Goal: Task Accomplishment & Management: Complete application form

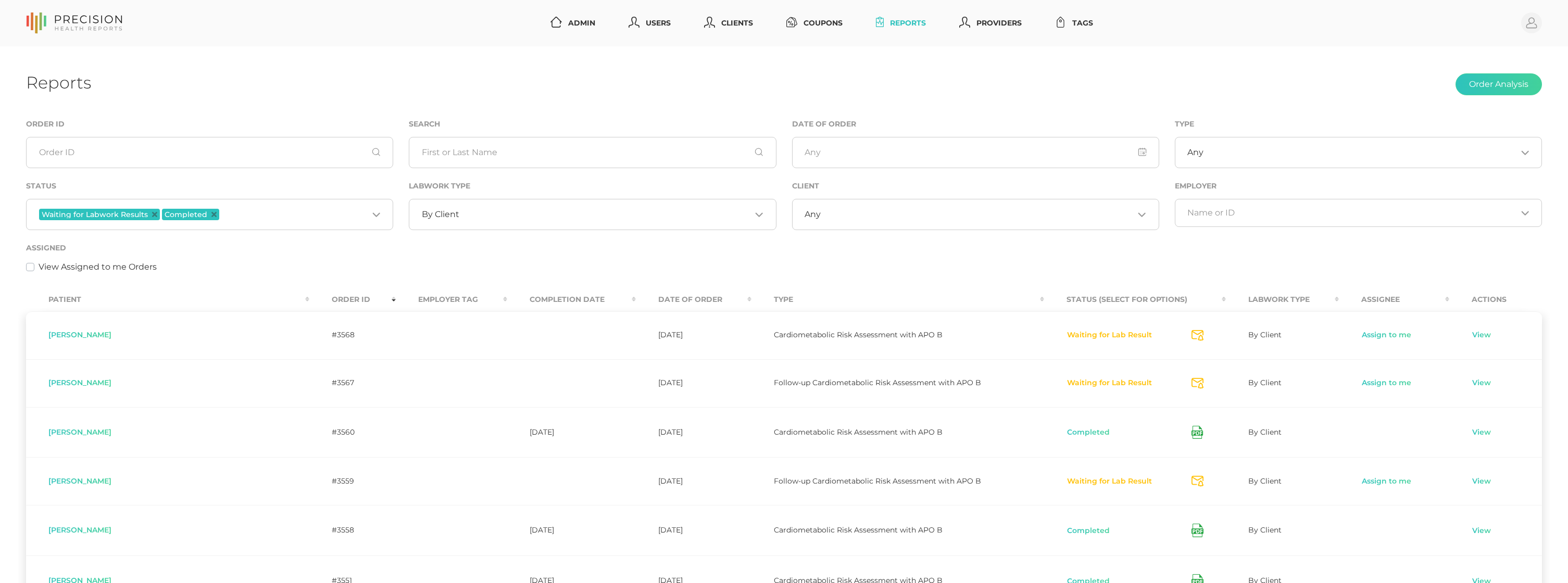
scroll to position [86, 0]
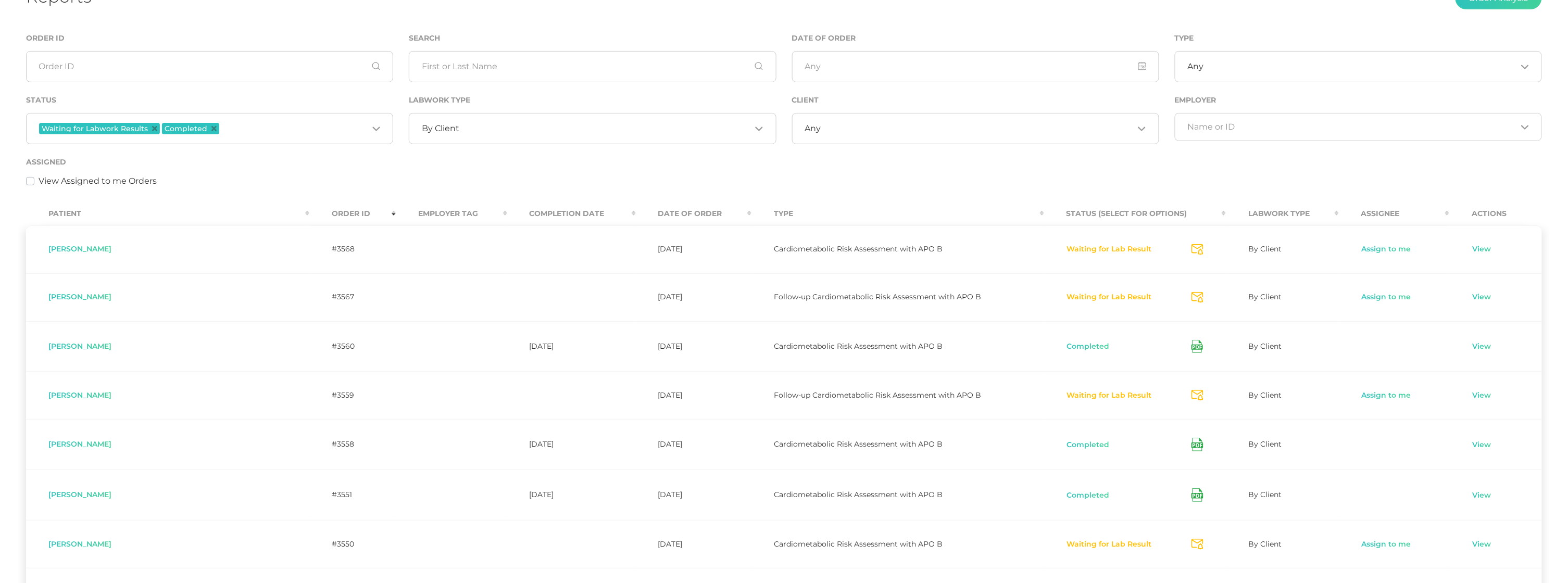
click at [421, 171] on div "Assigned View Assigned to me Orders" at bounding box center [784, 172] width 1516 height 32
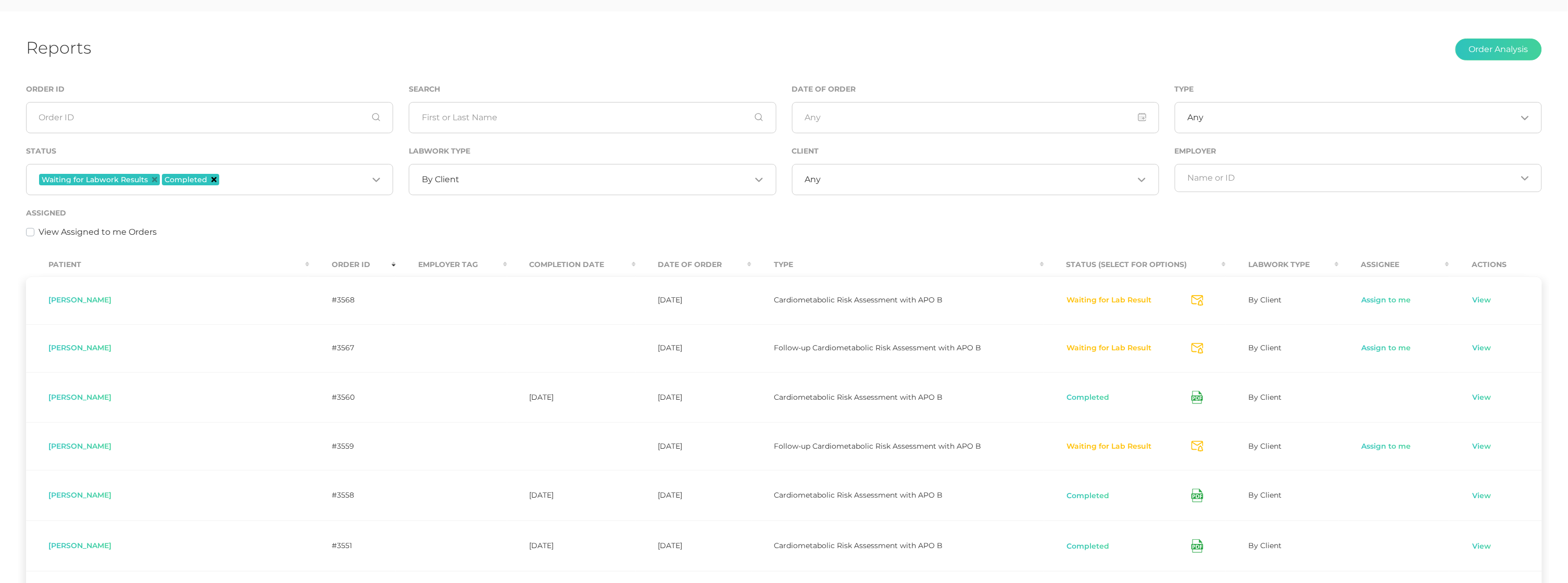
click at [212, 177] on icon "Deselect Completed" at bounding box center [214, 180] width 5 height 5
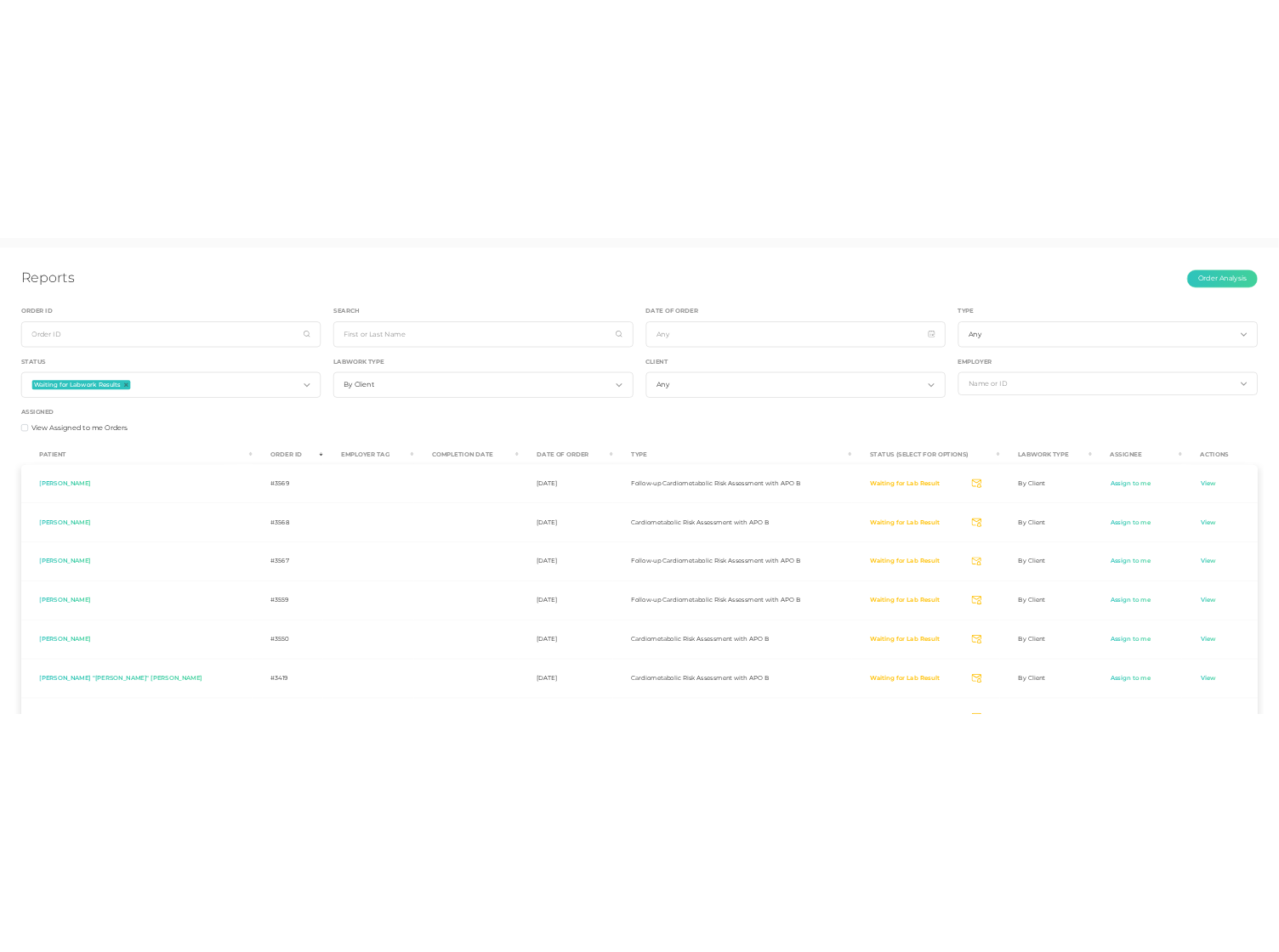
scroll to position [56, 0]
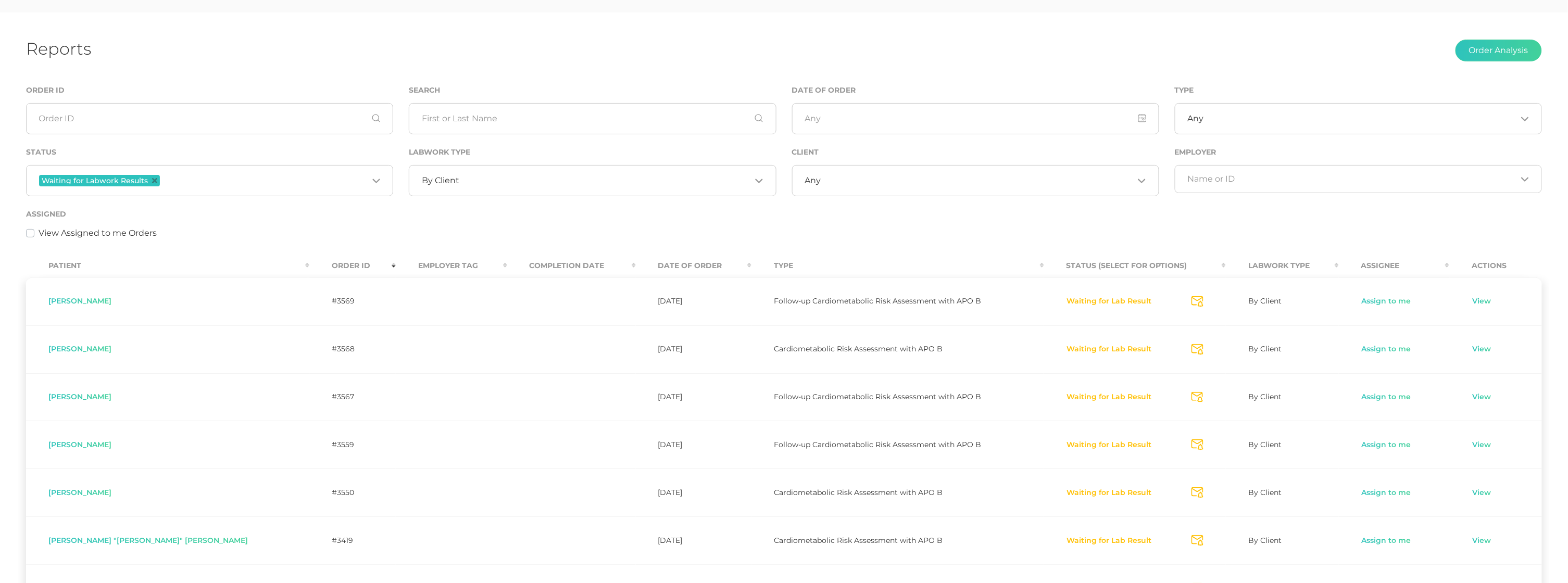
click at [233, 218] on div "Assigned View Assigned to me Orders" at bounding box center [784, 223] width 1516 height 32
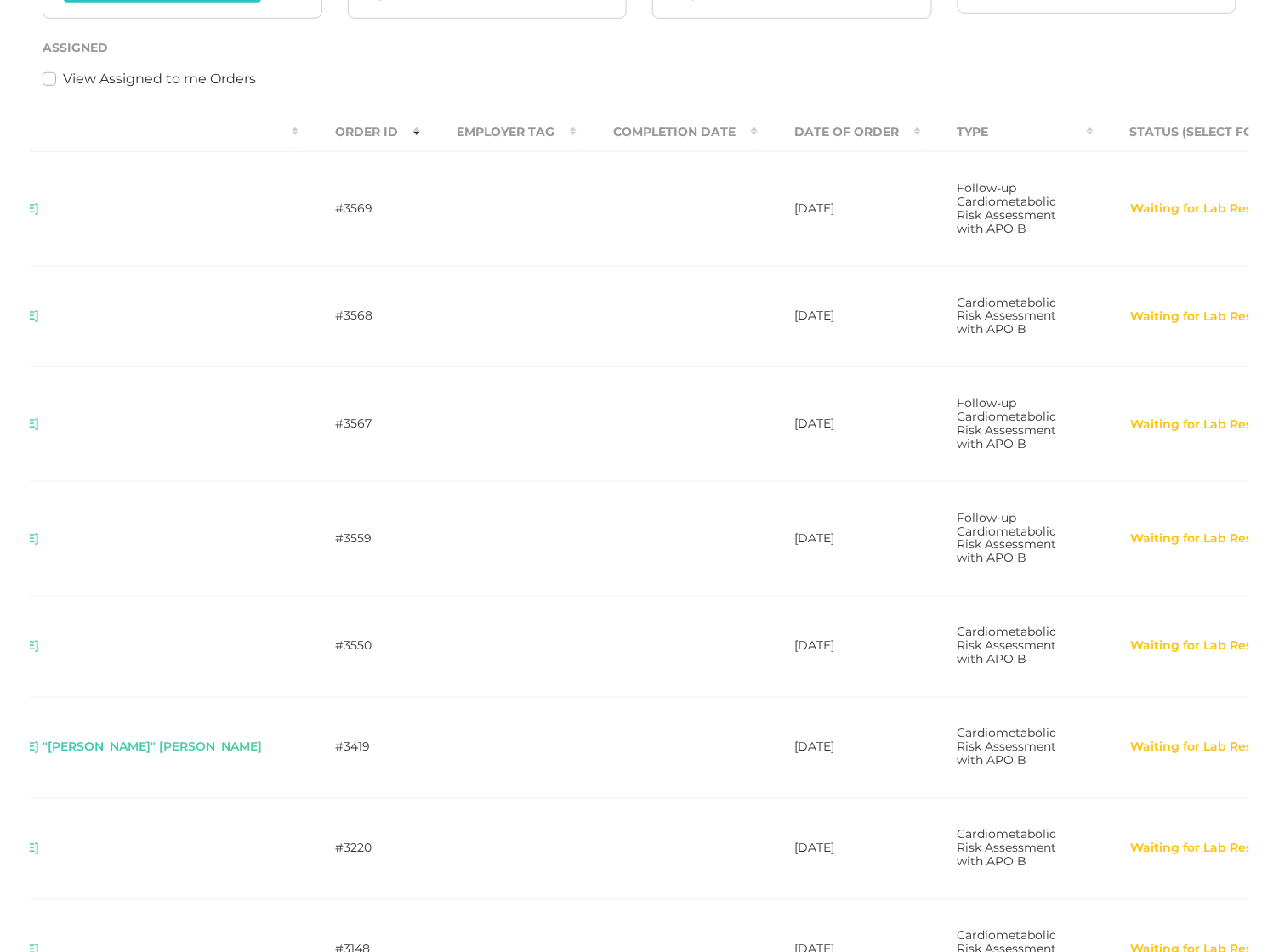
scroll to position [0, 0]
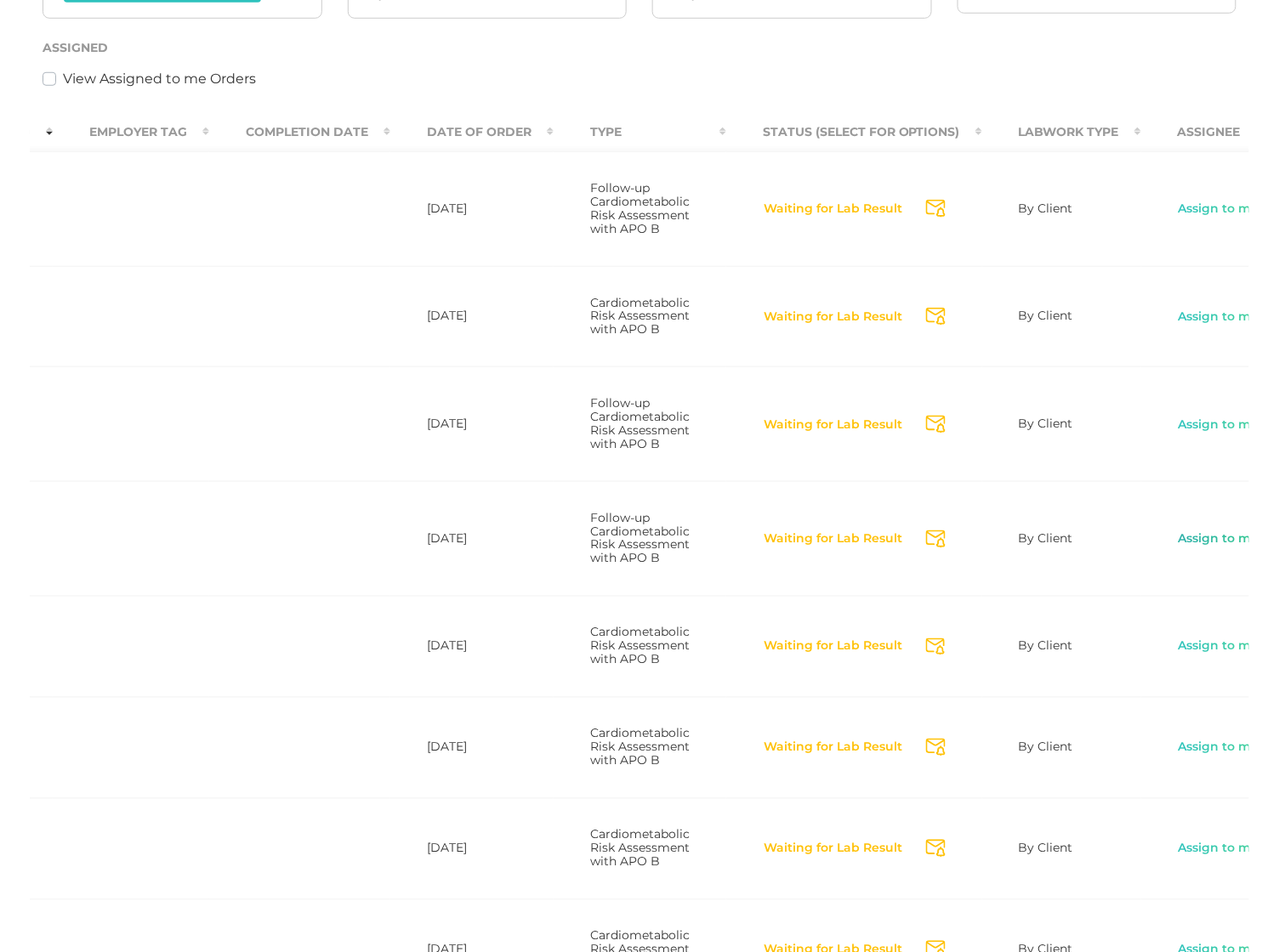
click at [1178, 548] on link "Assign to me" at bounding box center [1218, 539] width 82 height 17
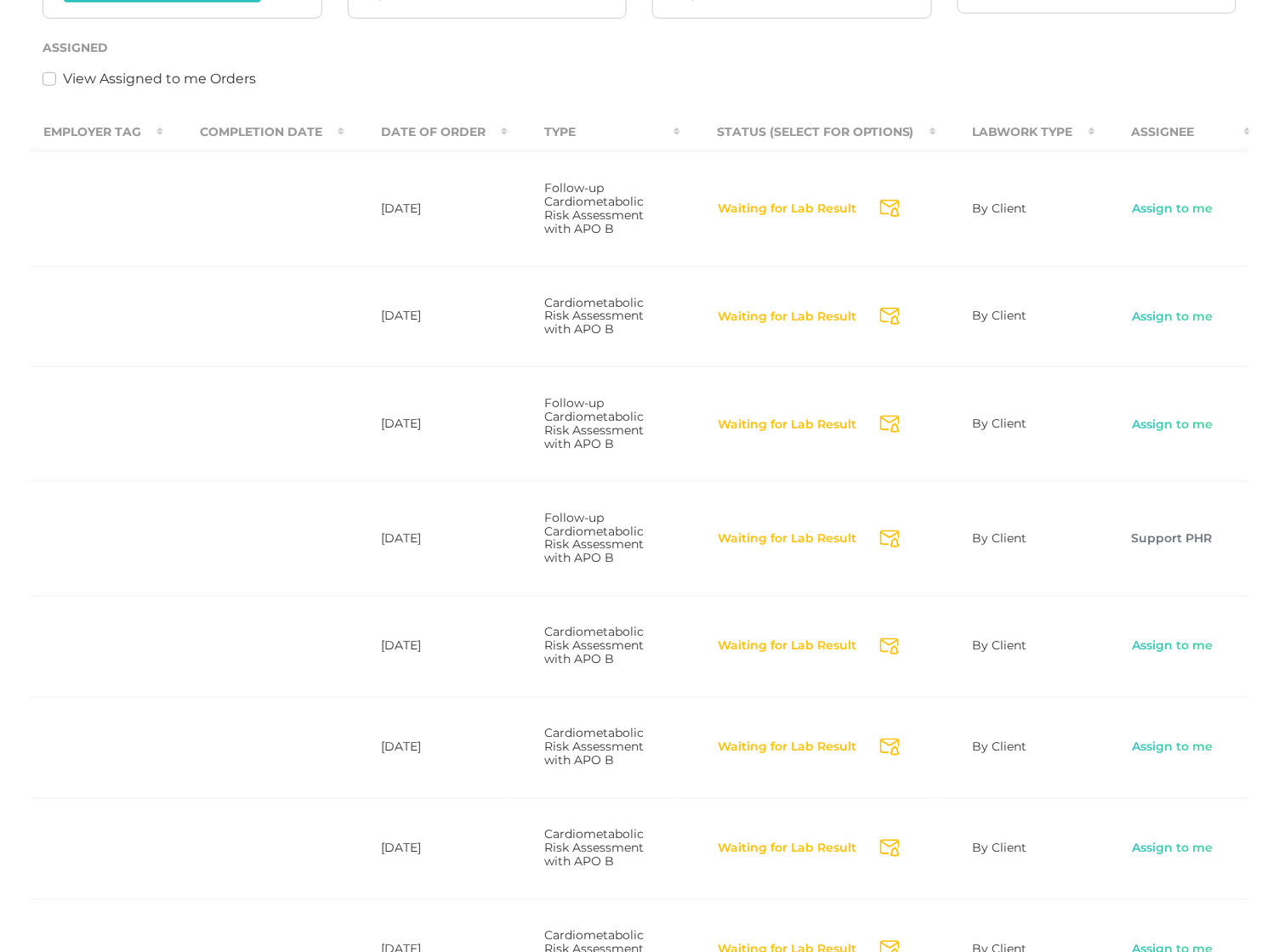
scroll to position [0, 555]
click at [1097, 798] on td "Assign to me" at bounding box center [1175, 748] width 156 height 101
click at [1133, 756] on link "Assign to me" at bounding box center [1174, 747] width 82 height 17
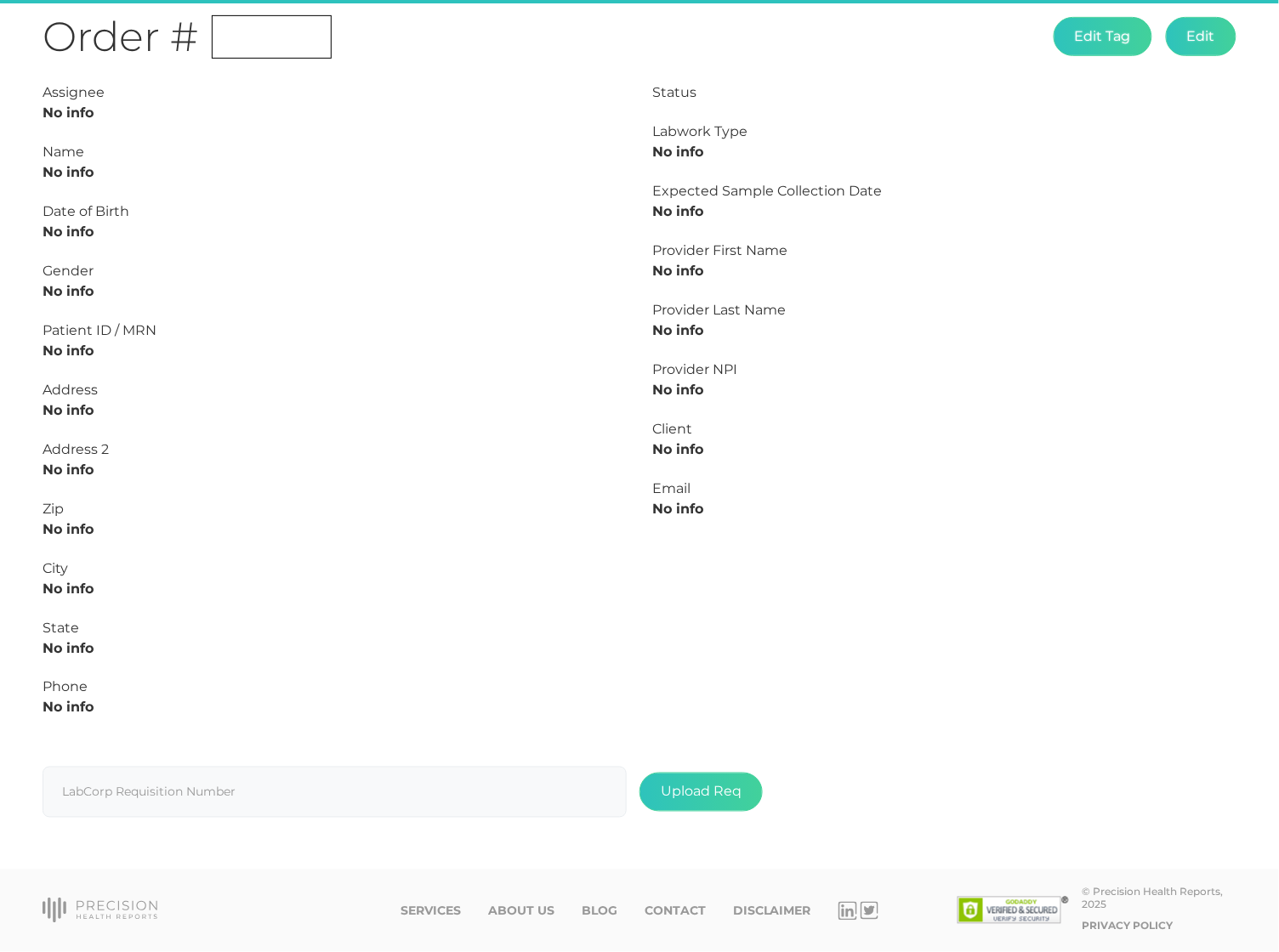
scroll to position [204, 0]
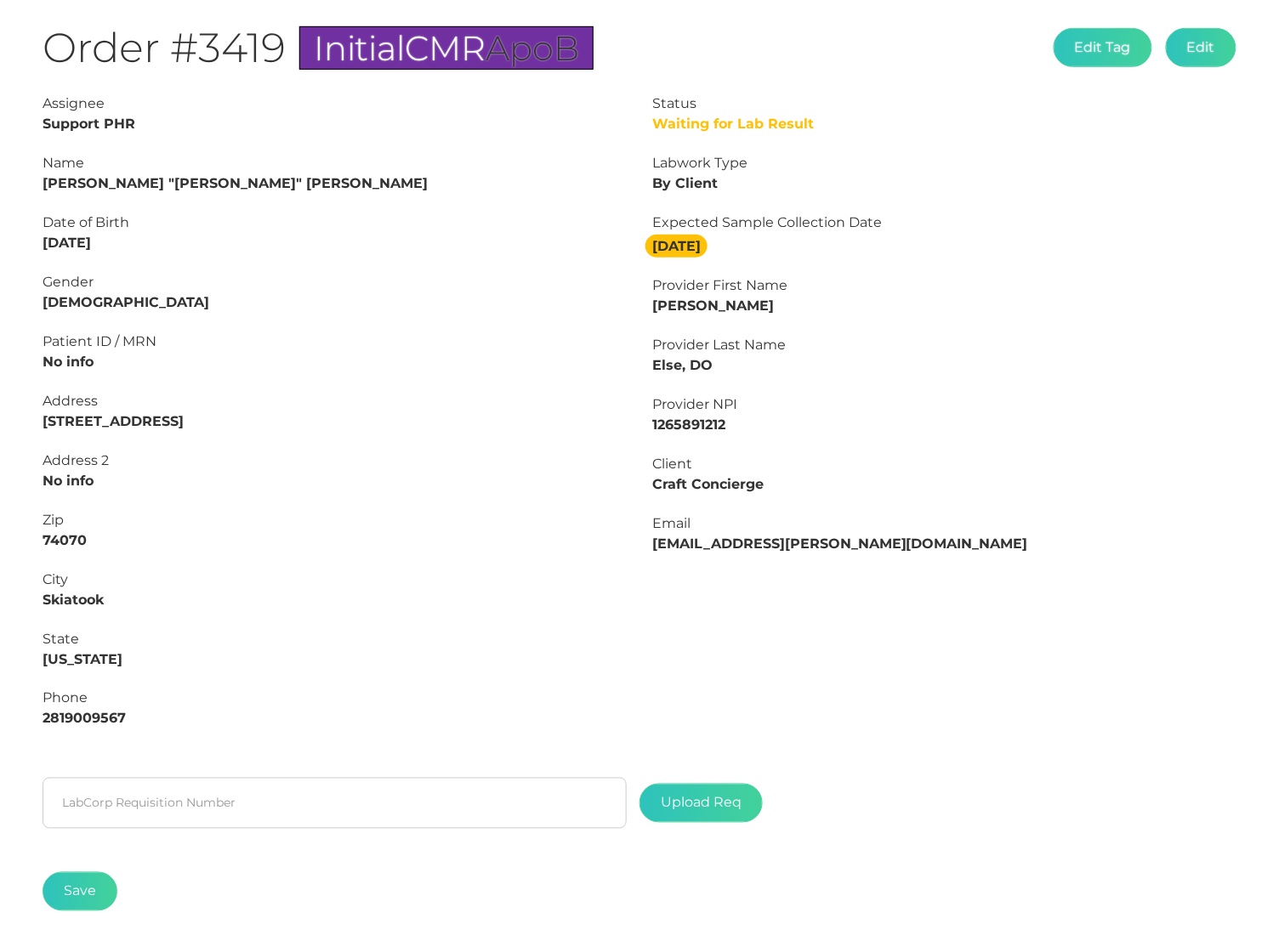
click at [174, 180] on strong "William "Caleb" Scheve" at bounding box center [236, 183] width 386 height 16
copy strong "Scheve"
click at [65, 180] on strong "William "Caleb" Scheve" at bounding box center [236, 183] width 386 height 16
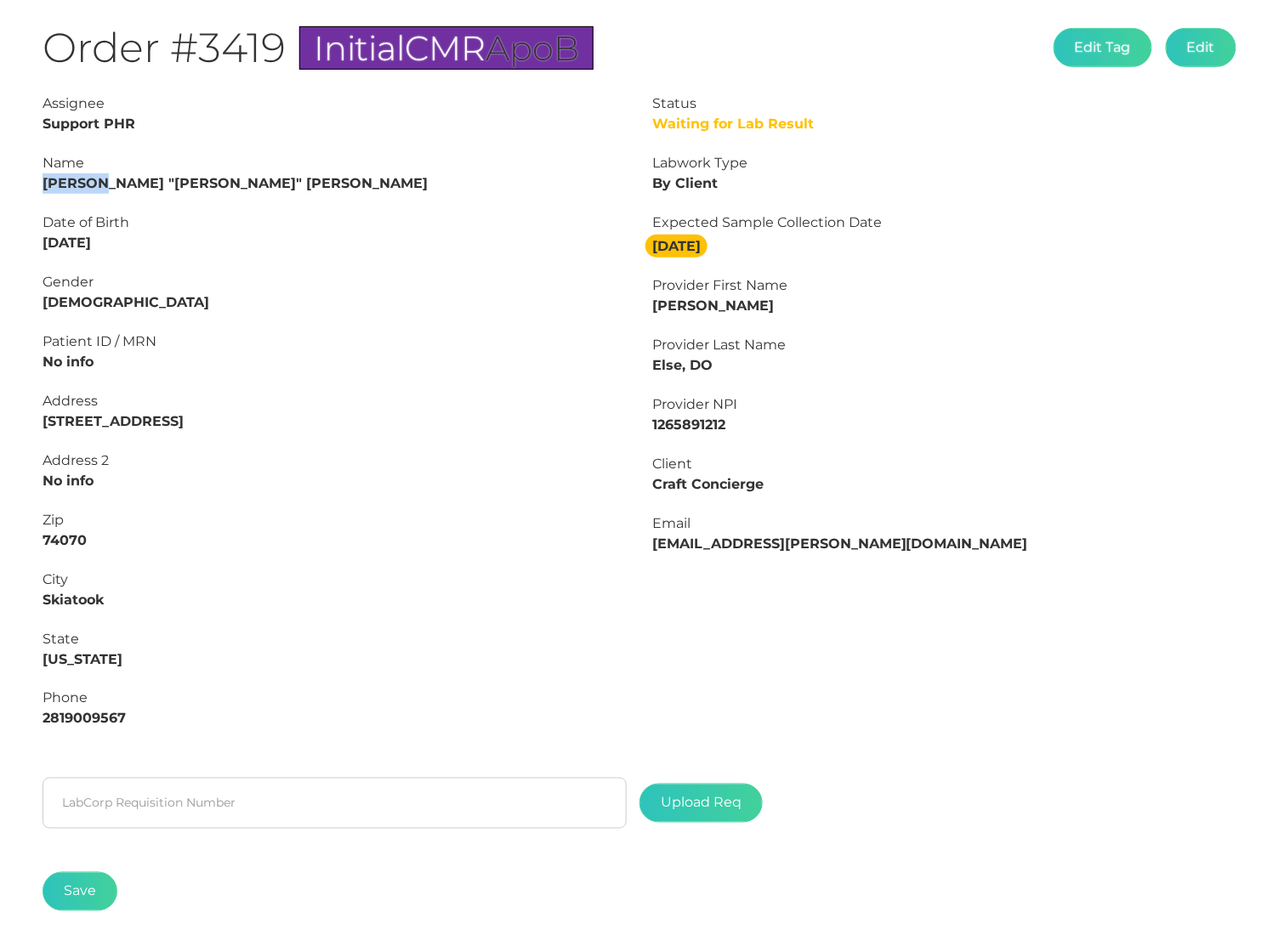
copy strong "William"
drag, startPoint x: 120, startPoint y: 237, endPoint x: 0, endPoint y: 234, distance: 120.0
click at [0, 234] on div "Main Final Report Cancel Order #3419 Initial CMR ApoB Edit Tag Edit Status Wait…" at bounding box center [639, 429] width 1279 height 1116
copy strong "09/19/1988"
drag, startPoint x: 44, startPoint y: 180, endPoint x: 154, endPoint y: 177, distance: 110.0
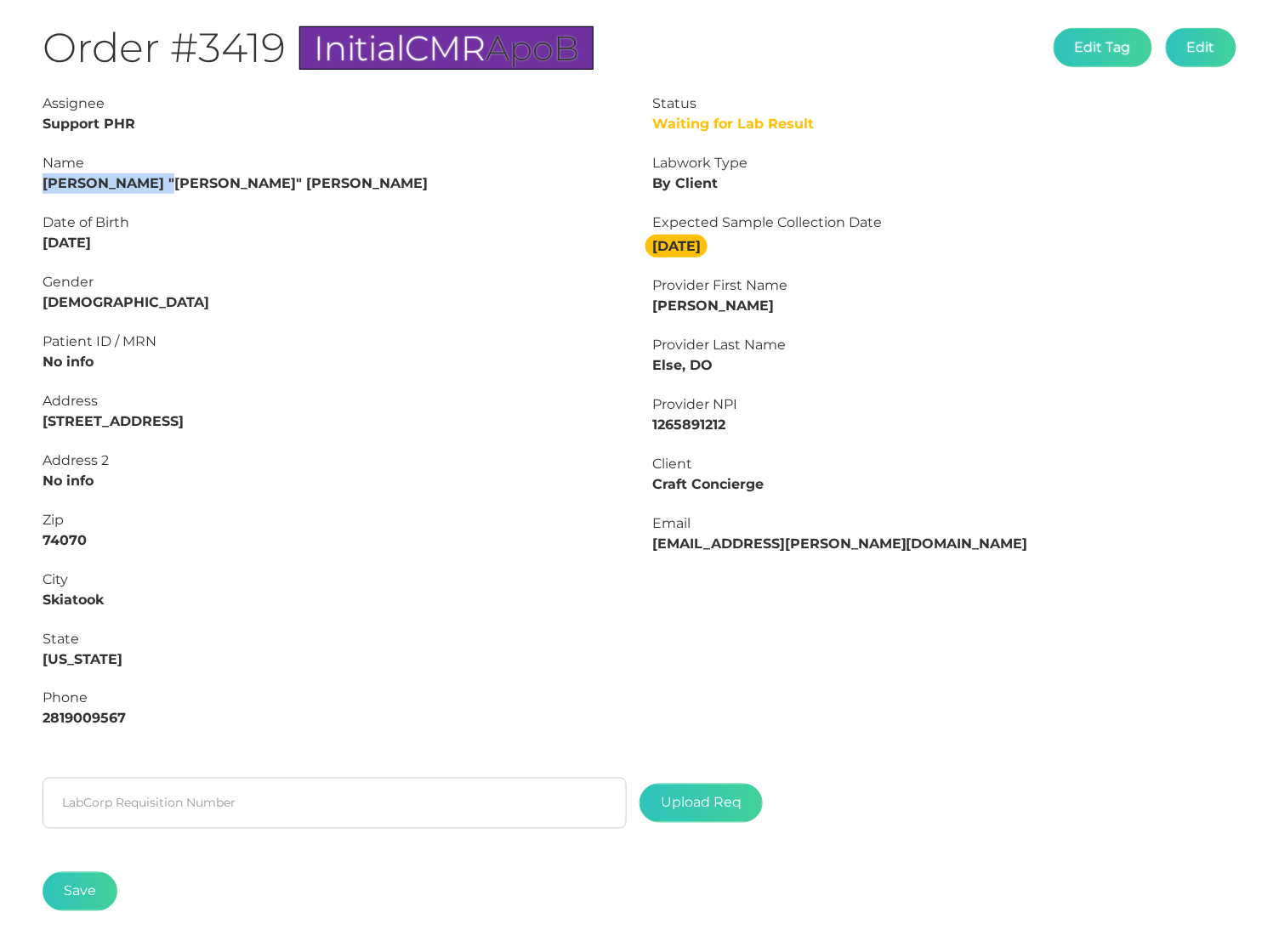
click at [154, 177] on strong "William "Caleb" Scheve" at bounding box center [236, 183] width 386 height 16
copy strong "William "Caleb""
click at [305, 154] on div "Name" at bounding box center [335, 163] width 584 height 21
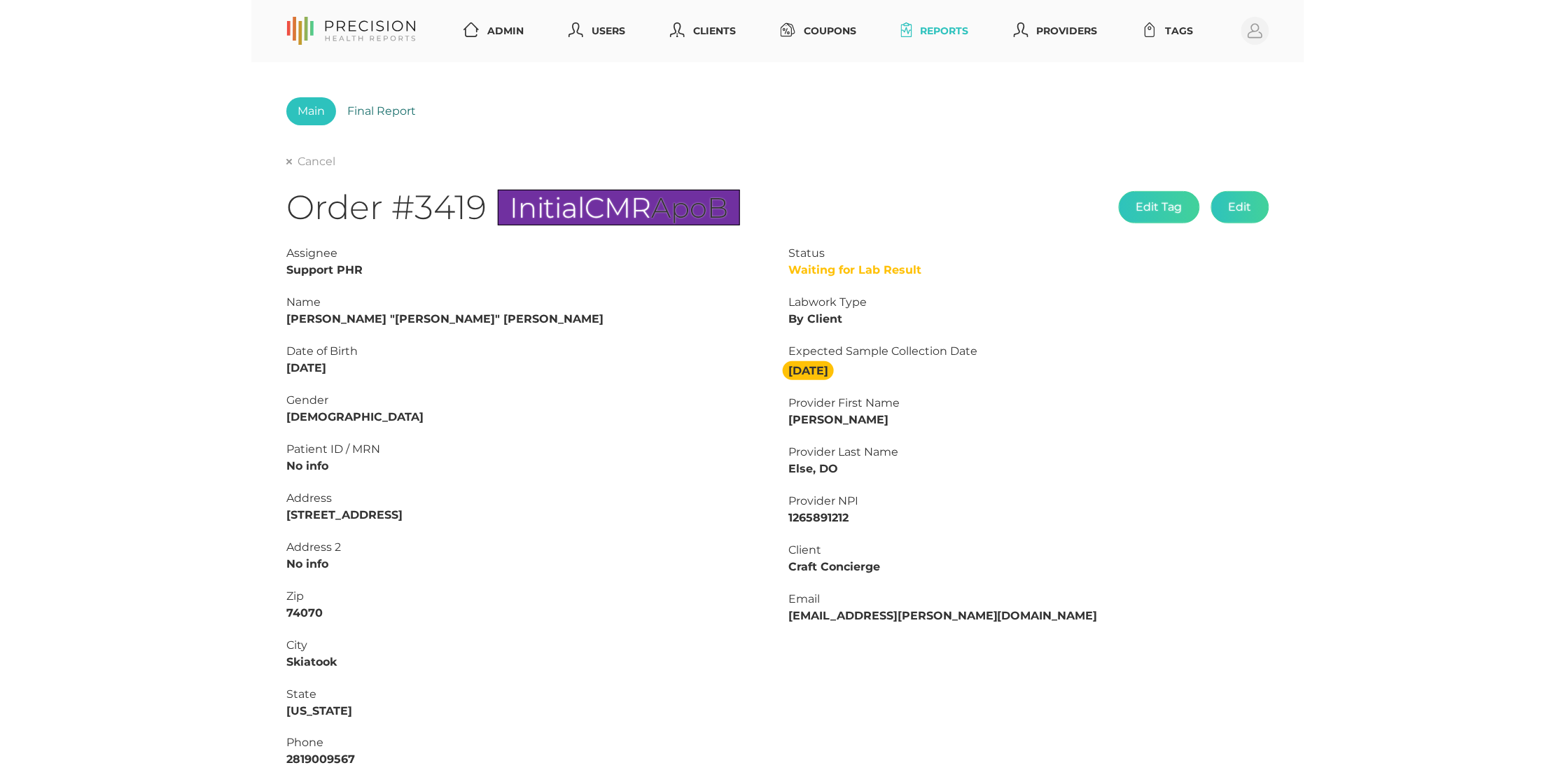
scroll to position [0, 0]
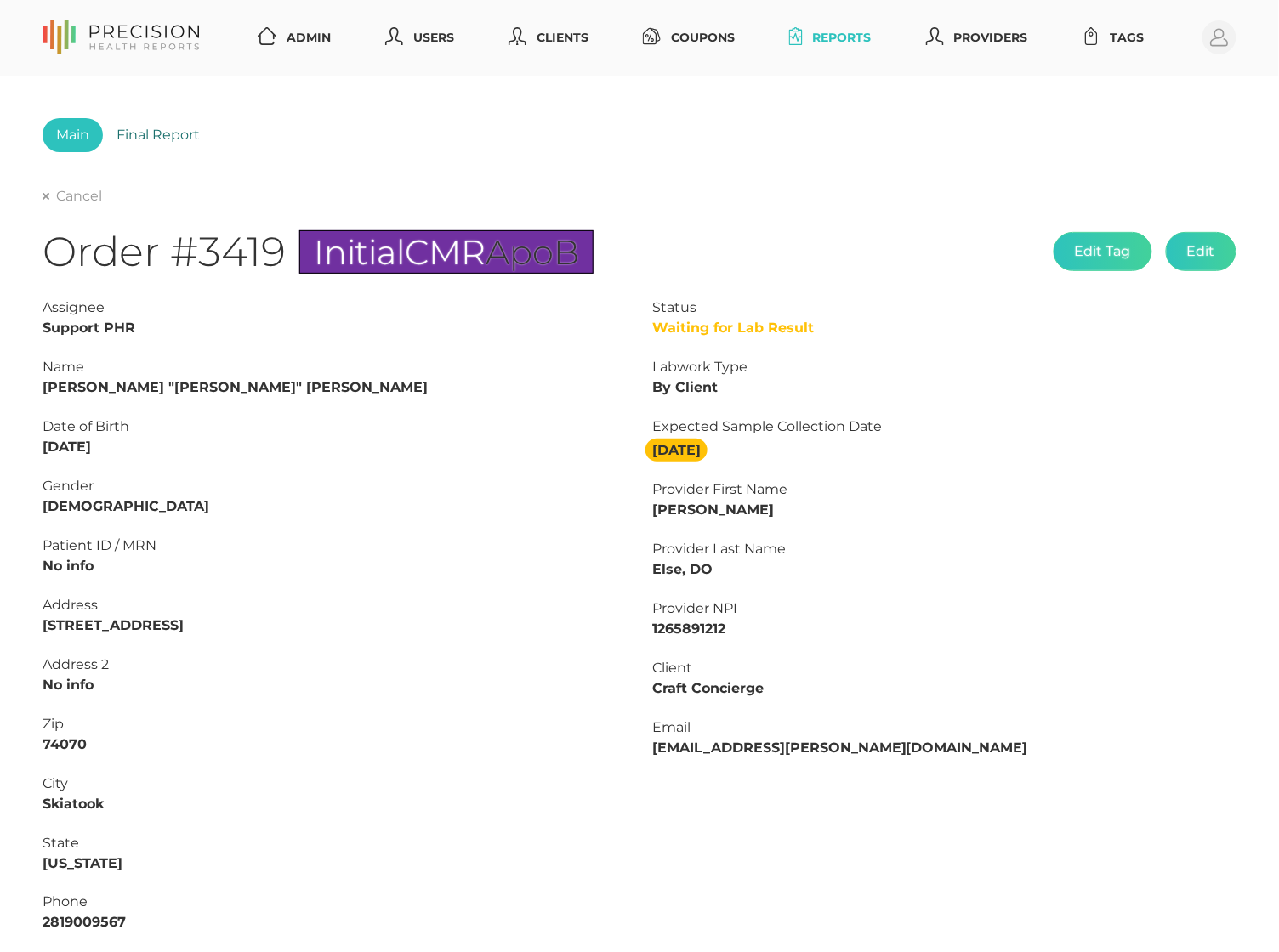
click at [173, 140] on link "Final Report" at bounding box center [158, 135] width 110 height 34
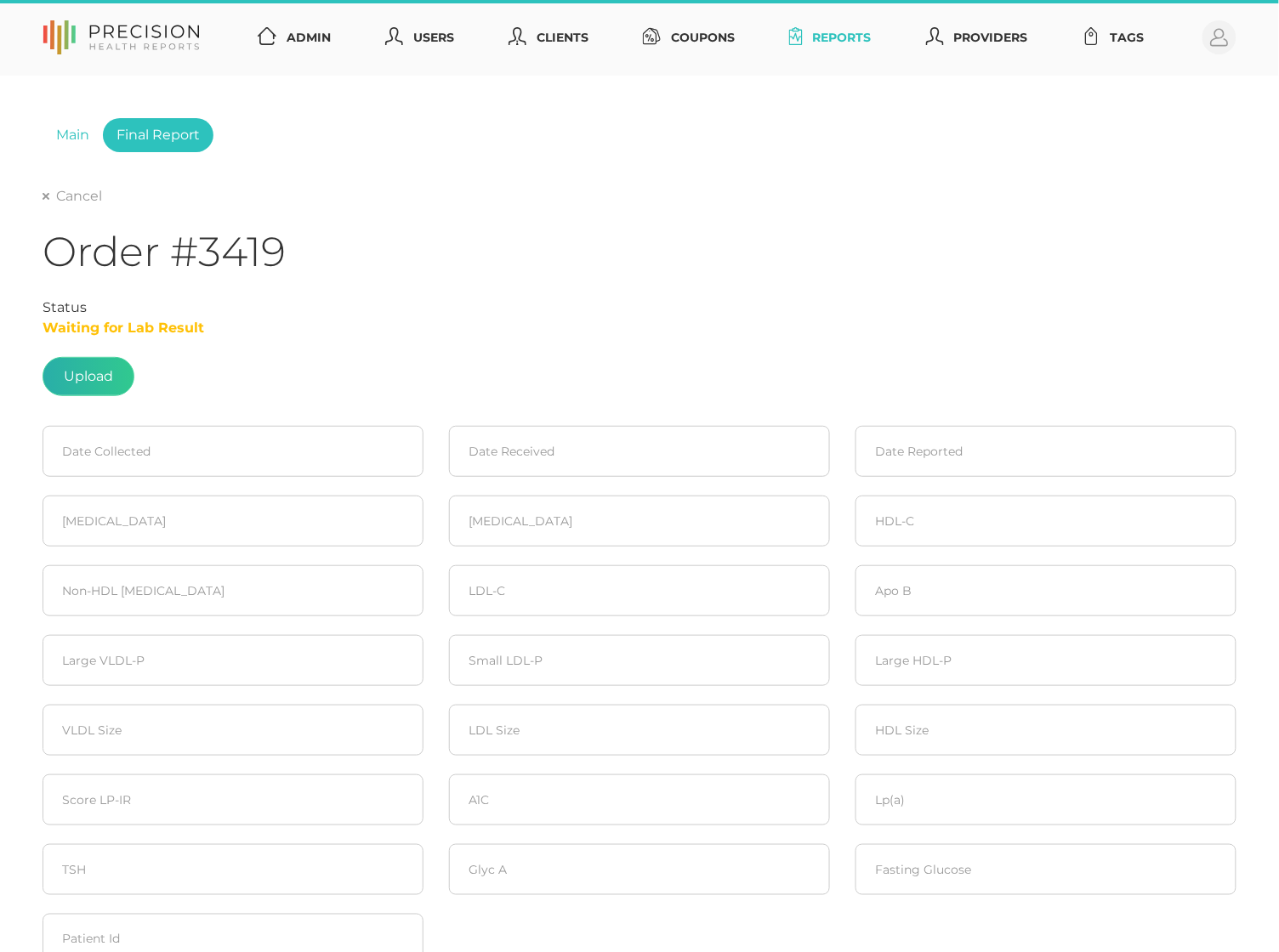
click at [95, 373] on label at bounding box center [88, 377] width 90 height 38
click at [113, 369] on input "file" at bounding box center [113, 368] width 1 height 1
type input "C:\fakepath\Scheve, Caleb 3.pdf"
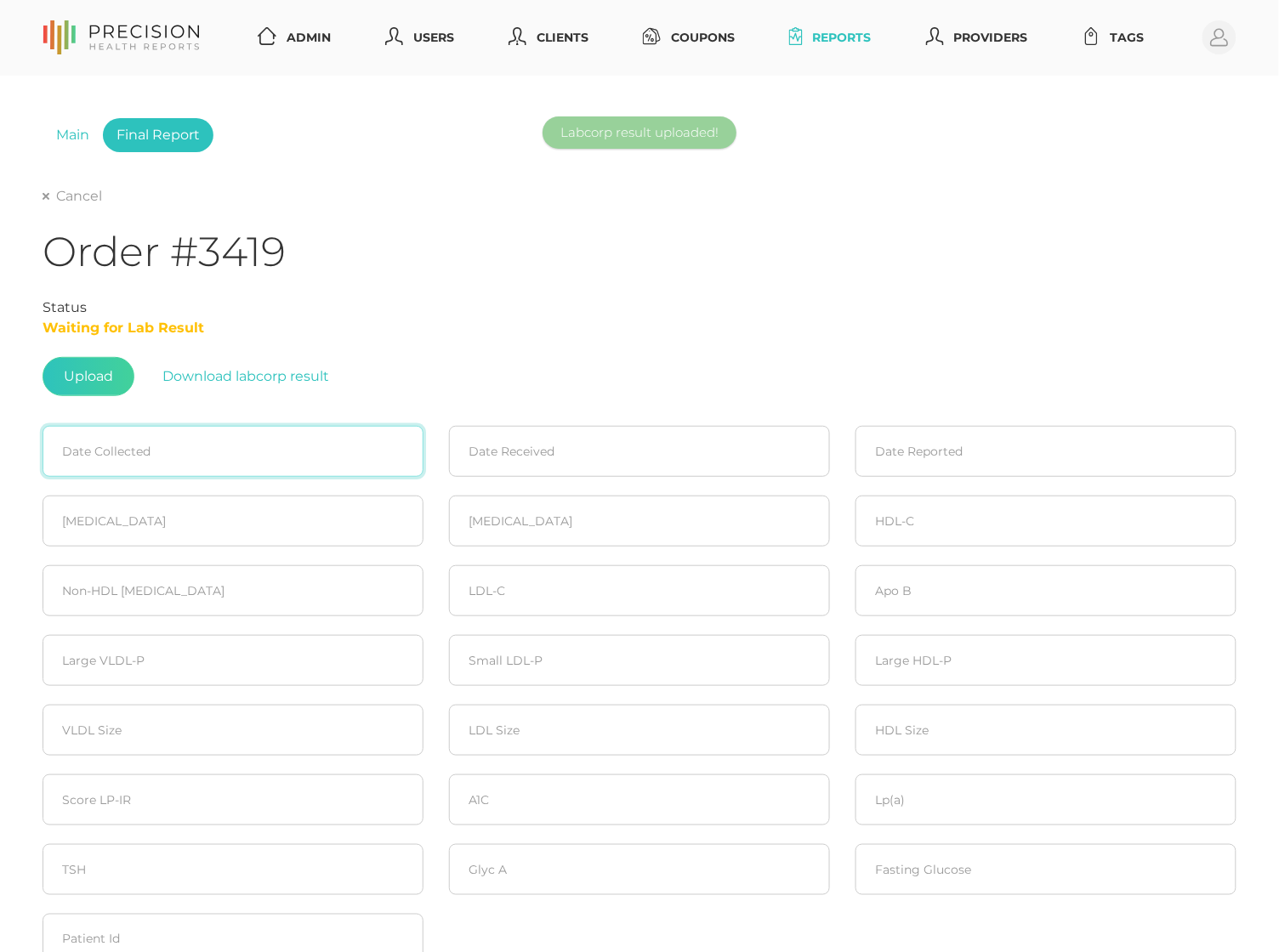
drag, startPoint x: 223, startPoint y: 461, endPoint x: 944, endPoint y: 503, distance: 722.2
click at [223, 462] on input at bounding box center [233, 451] width 381 height 51
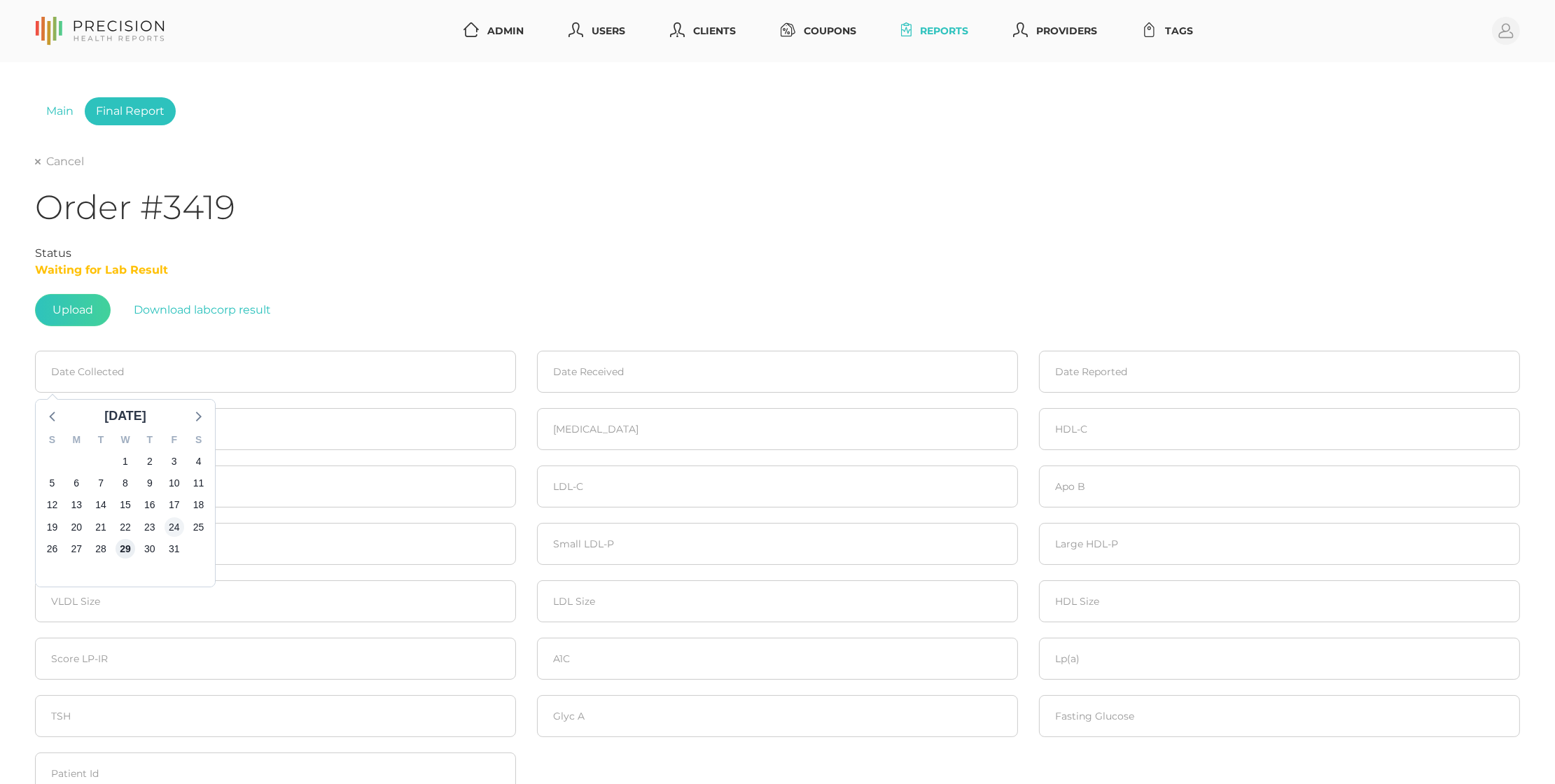
drag, startPoint x: 132, startPoint y: 543, endPoint x: 171, endPoint y: 531, distance: 40.8
click at [132, 543] on span "29" at bounding box center [125, 549] width 20 height 20
click at [570, 376] on input at bounding box center [778, 372] width 481 height 42
drag, startPoint x: 192, startPoint y: 371, endPoint x: 128, endPoint y: 389, distance: 66.5
click at [192, 371] on input "10/29/2025" at bounding box center [276, 372] width 481 height 42
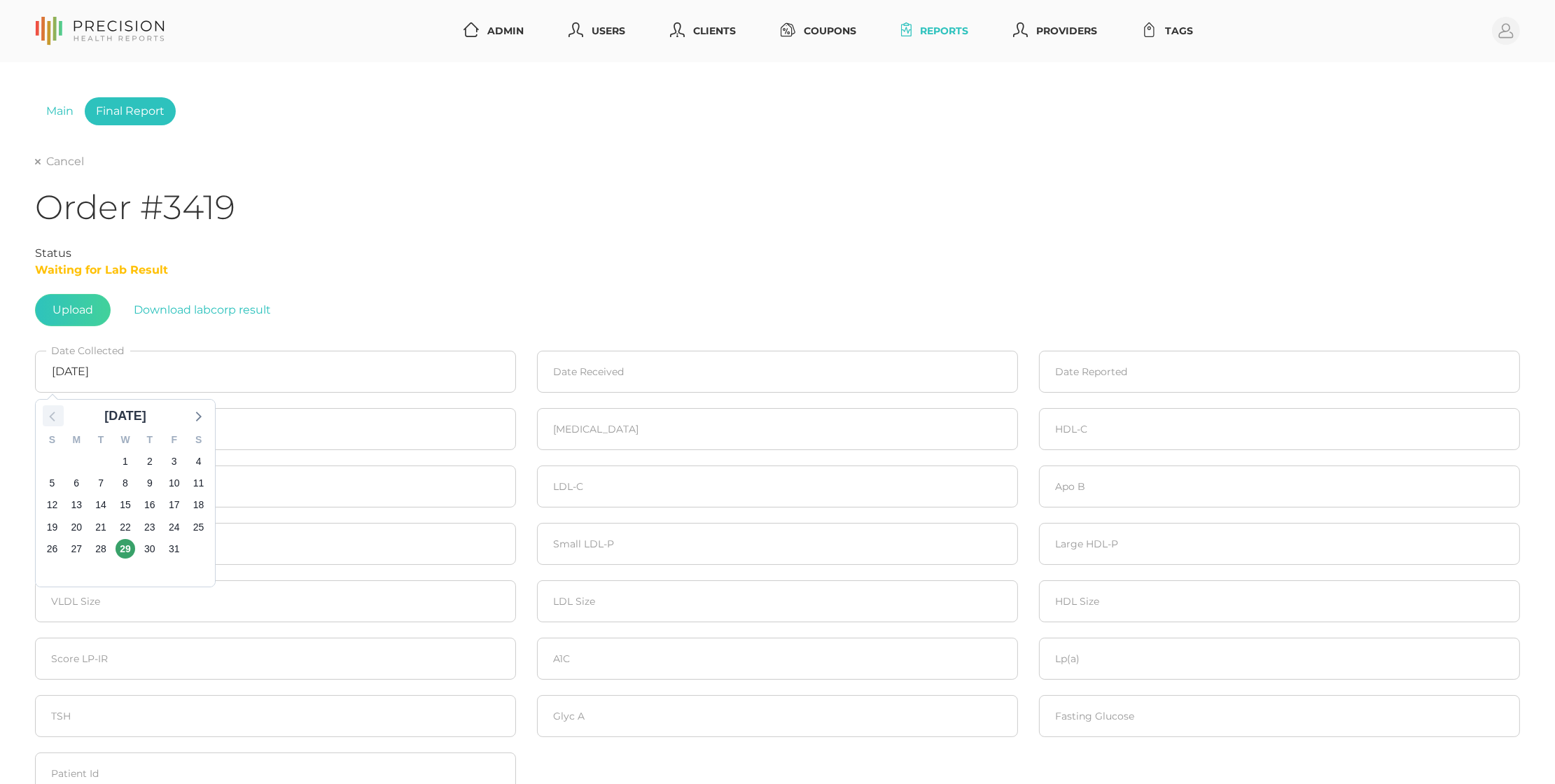
click at [50, 409] on icon at bounding box center [53, 416] width 18 height 18
click at [70, 547] on span "29" at bounding box center [76, 549] width 20 height 20
type input "09/29/2025"
click at [599, 380] on input at bounding box center [778, 372] width 481 height 42
click at [562, 421] on icon at bounding box center [555, 416] width 18 height 18
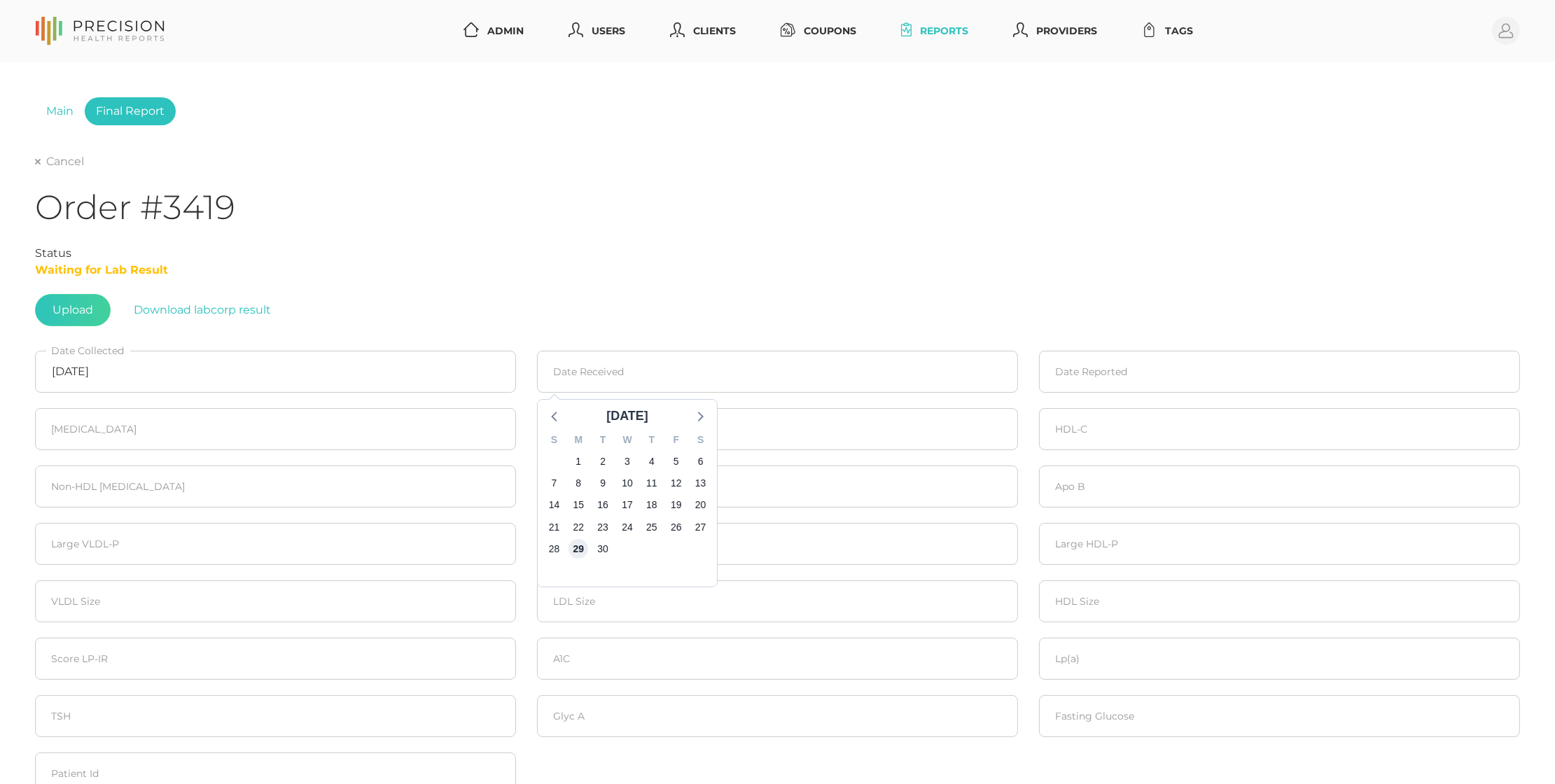
drag, startPoint x: 577, startPoint y: 543, endPoint x: 859, endPoint y: 444, distance: 298.9
click at [578, 543] on span "29" at bounding box center [579, 549] width 20 height 20
type input "09/29/2025"
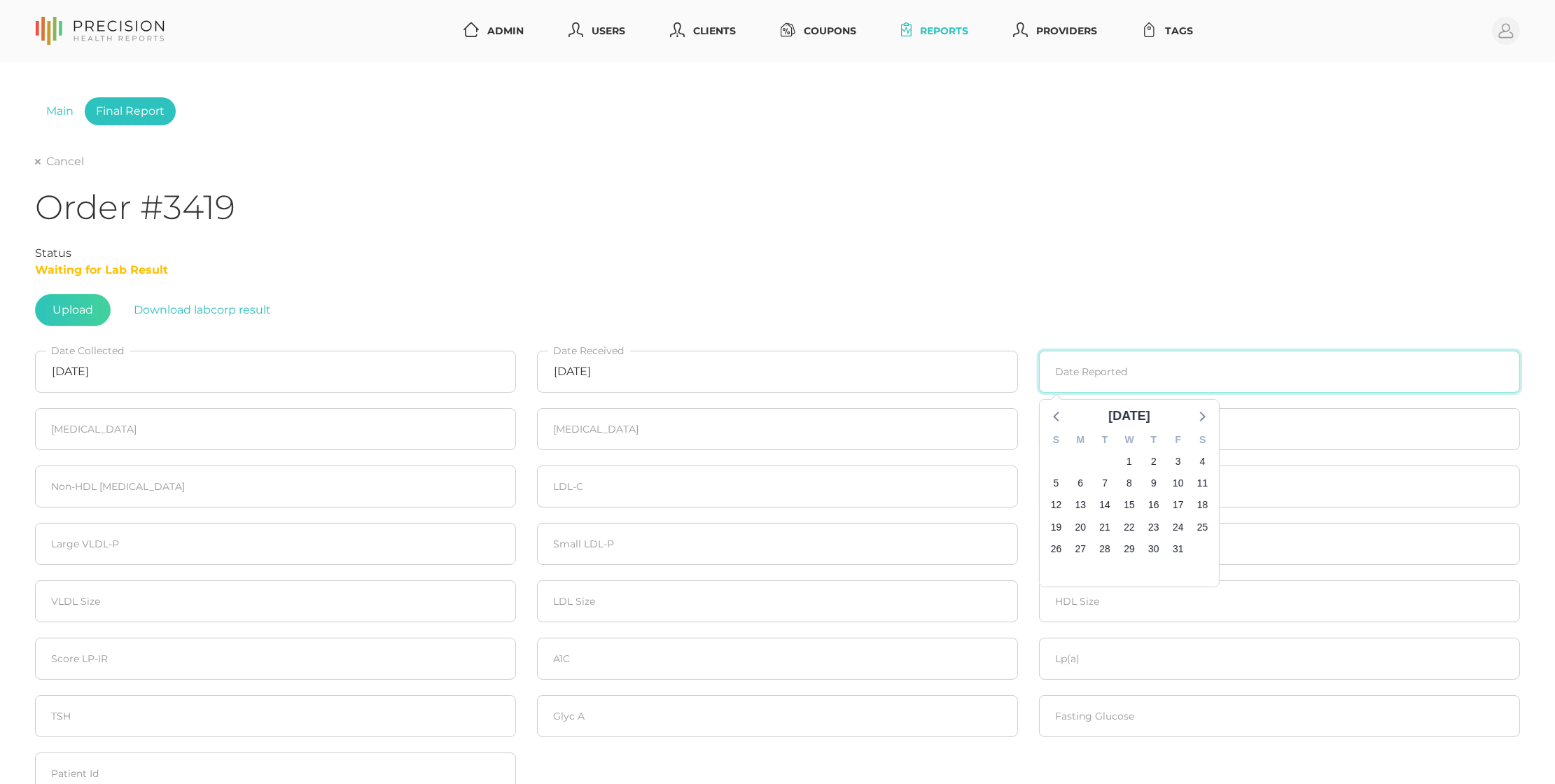
click at [1106, 381] on input at bounding box center [1280, 372] width 481 height 42
click at [1130, 460] on span "1" at bounding box center [1129, 462] width 20 height 20
type input "10/01/2025"
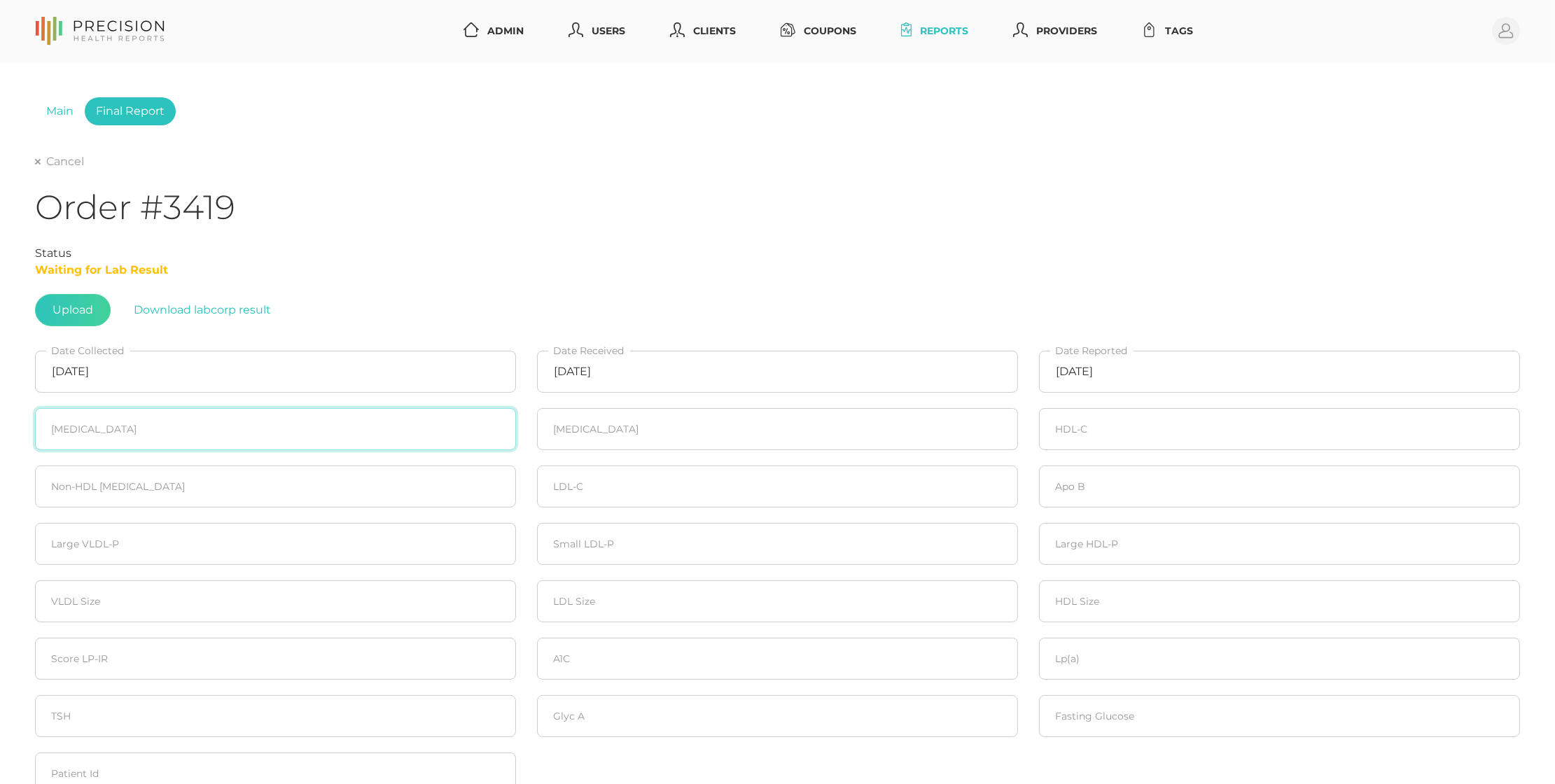
click at [209, 409] on input "number" at bounding box center [276, 429] width 481 height 42
type input "225"
type input "144"
type input "50"
type input "175"
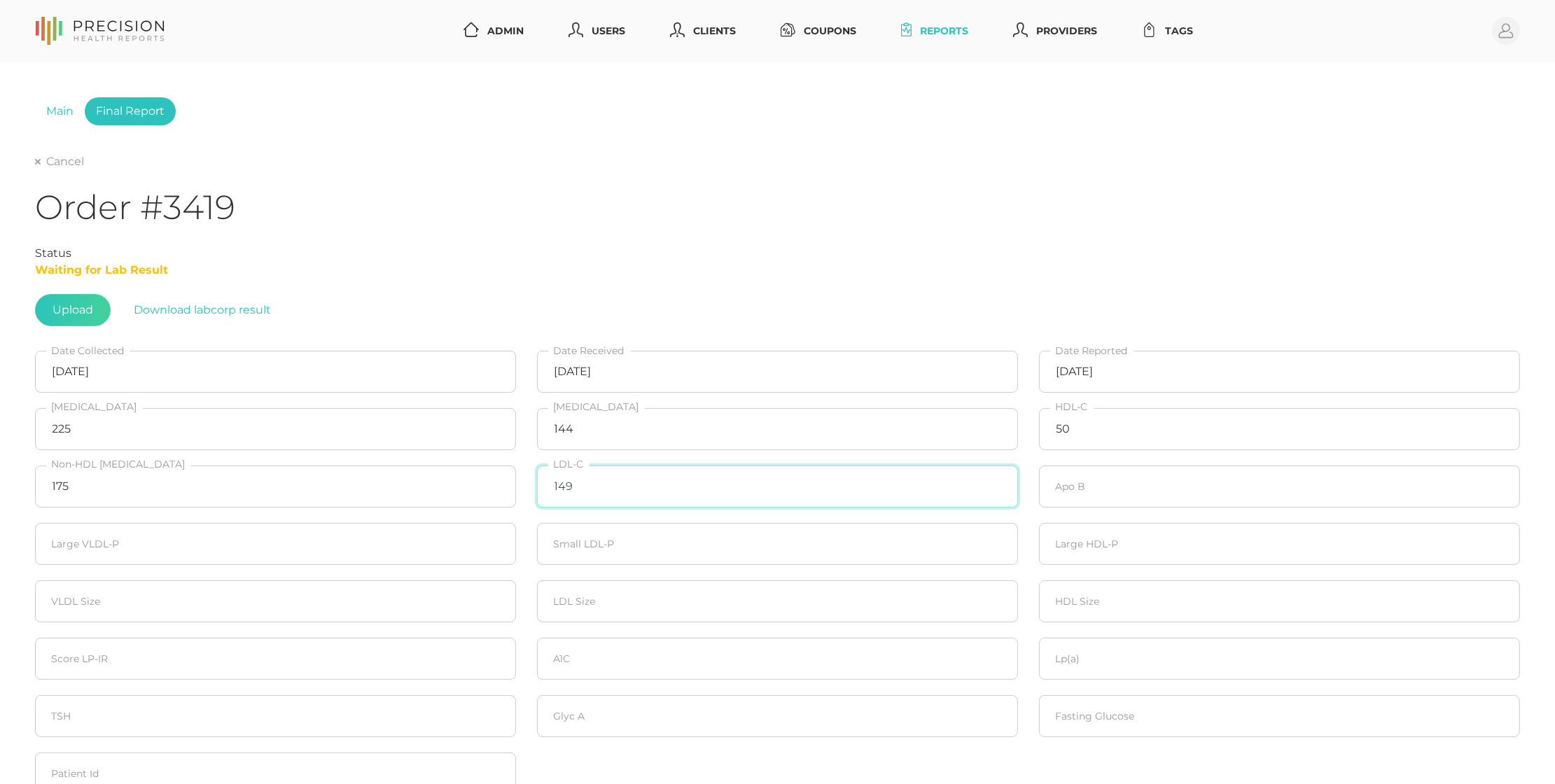
type input "149"
click at [283, 657] on input "number" at bounding box center [276, 658] width 481 height 42
type input "72"
click at [1197, 502] on input "number" at bounding box center [1280, 486] width 481 height 42
type input "125"
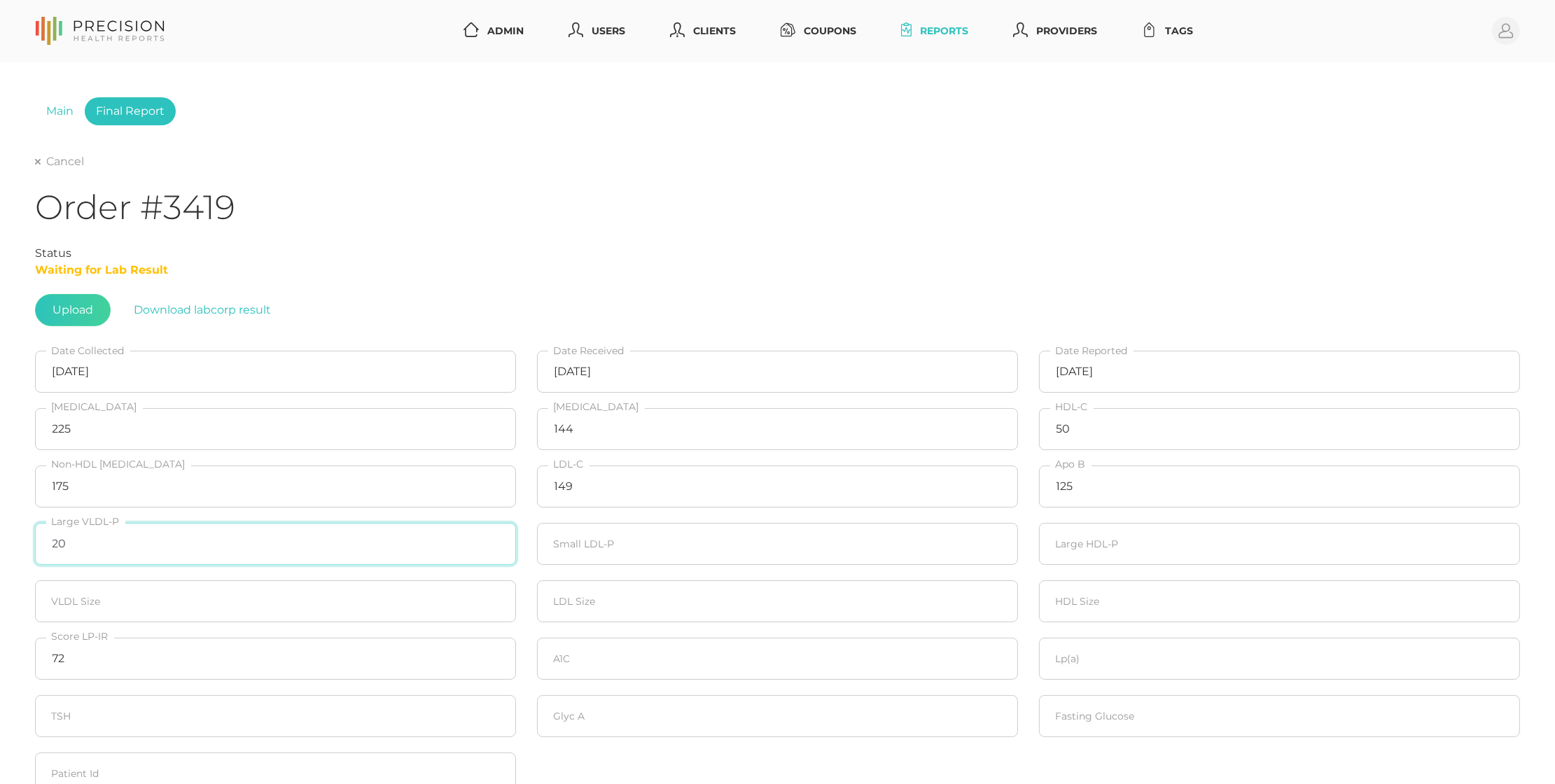
type input "20"
click at [734, 538] on input "number" at bounding box center [778, 543] width 481 height 42
type input "711"
type input "20"
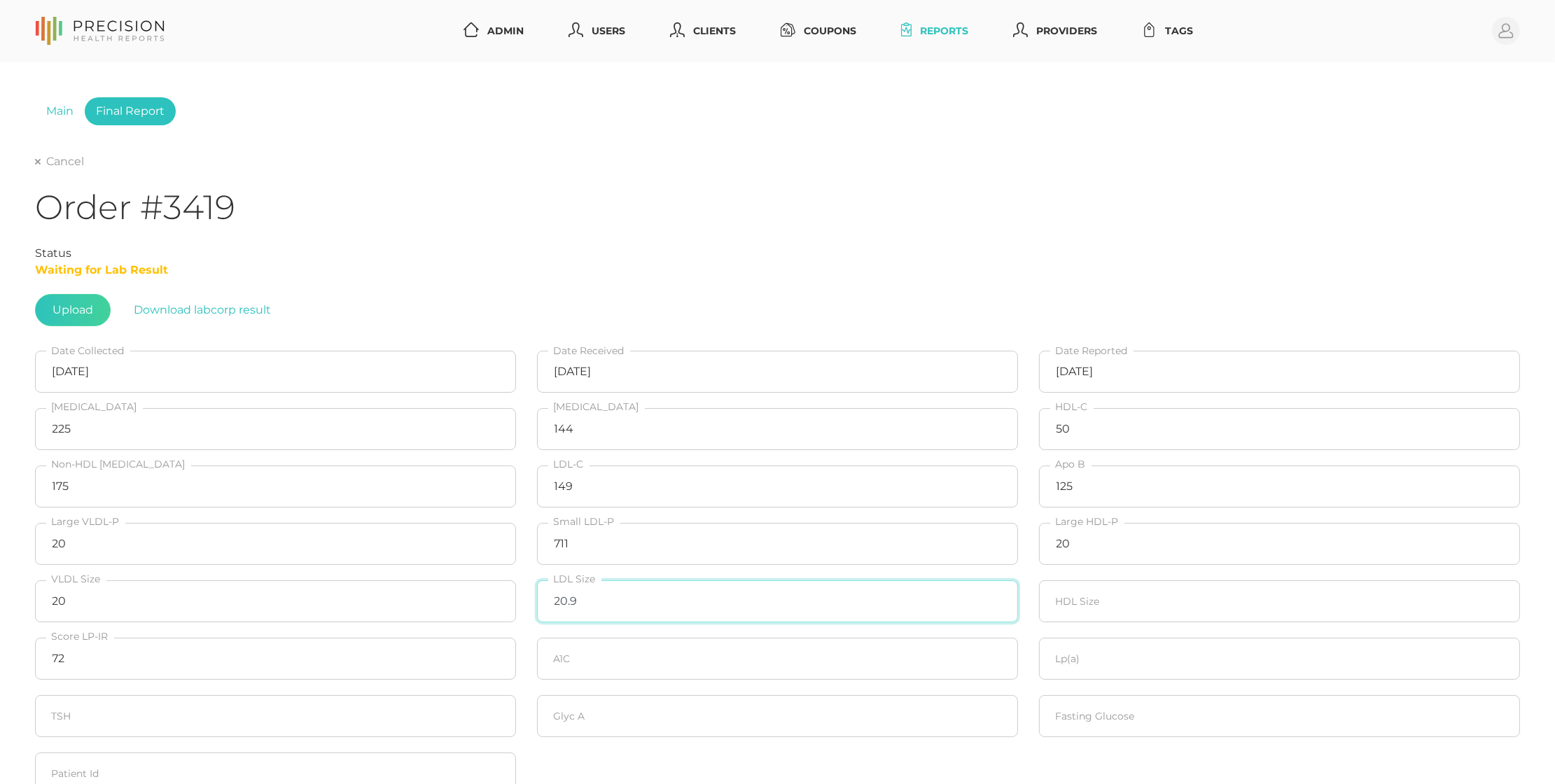
type input "20.9"
type input "20"
type input "5.3"
type input "8.4"
type input "364"
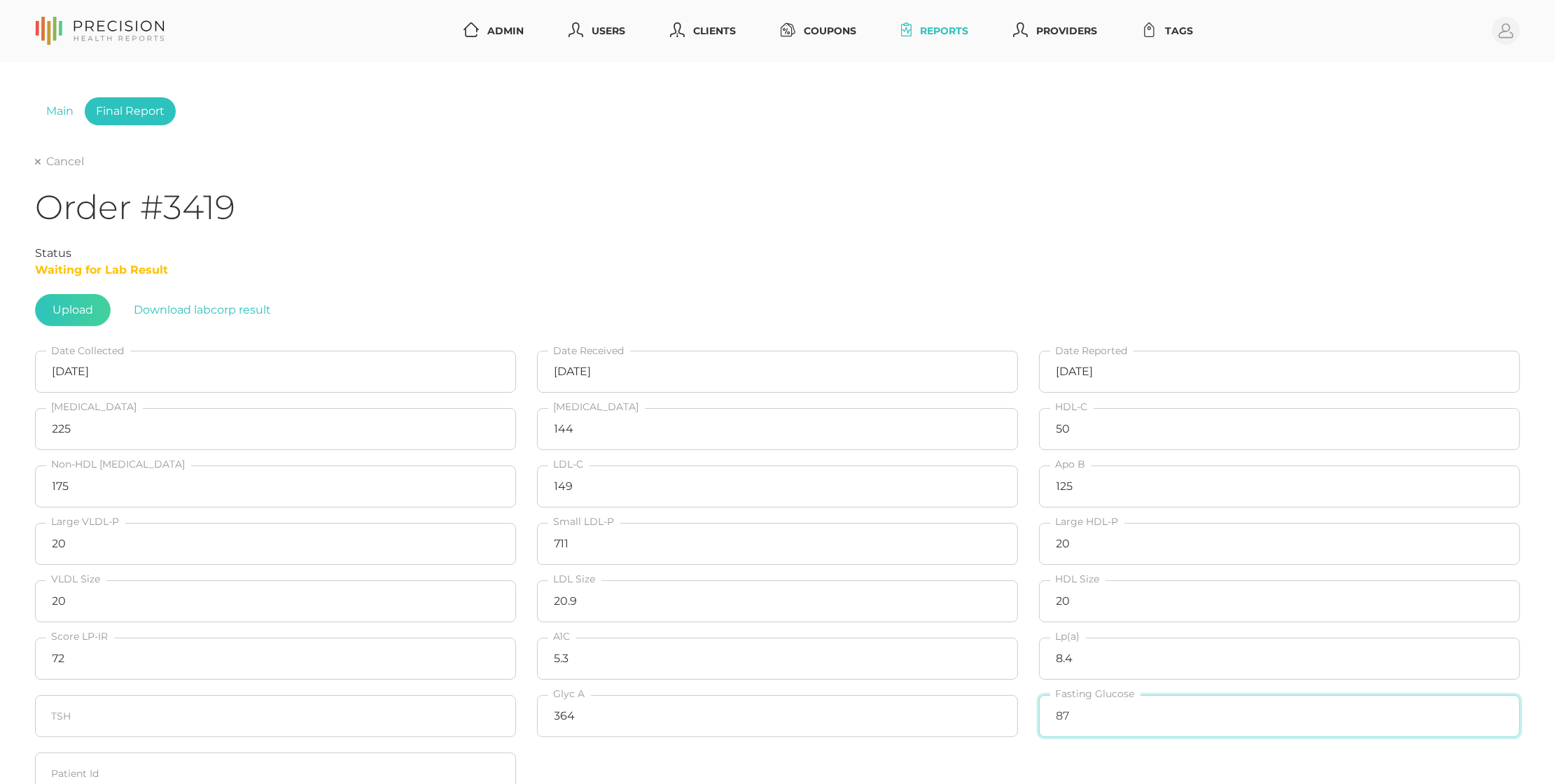
type input "87"
click at [1108, 489] on input "125" at bounding box center [1280, 486] width 481 height 42
type input "141"
click at [151, 435] on input "225" at bounding box center [276, 429] width 481 height 42
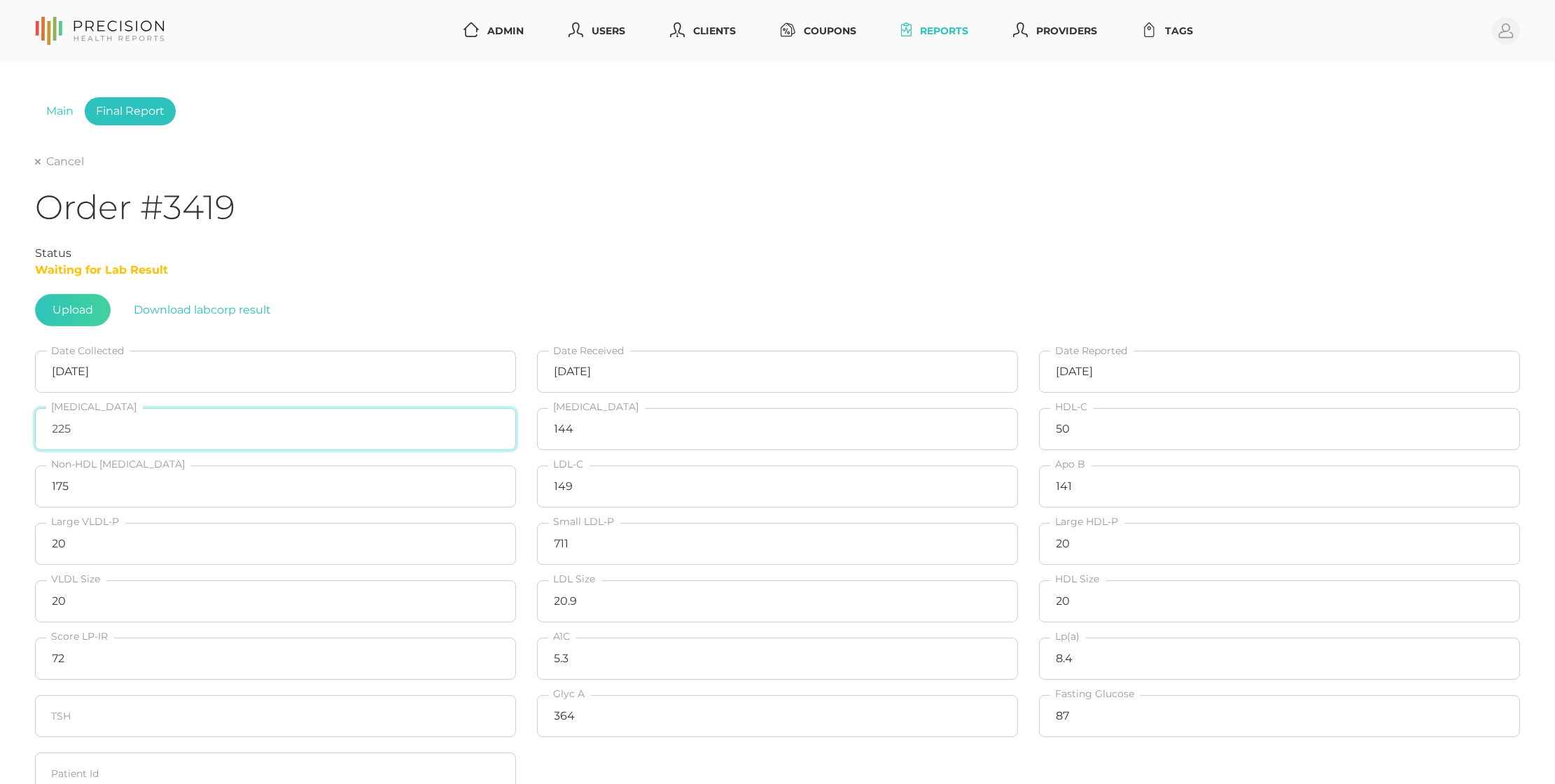
click at [151, 435] on input "225" at bounding box center [276, 429] width 481 height 42
type input "245"
type input "96"
type input "42"
type input "1"
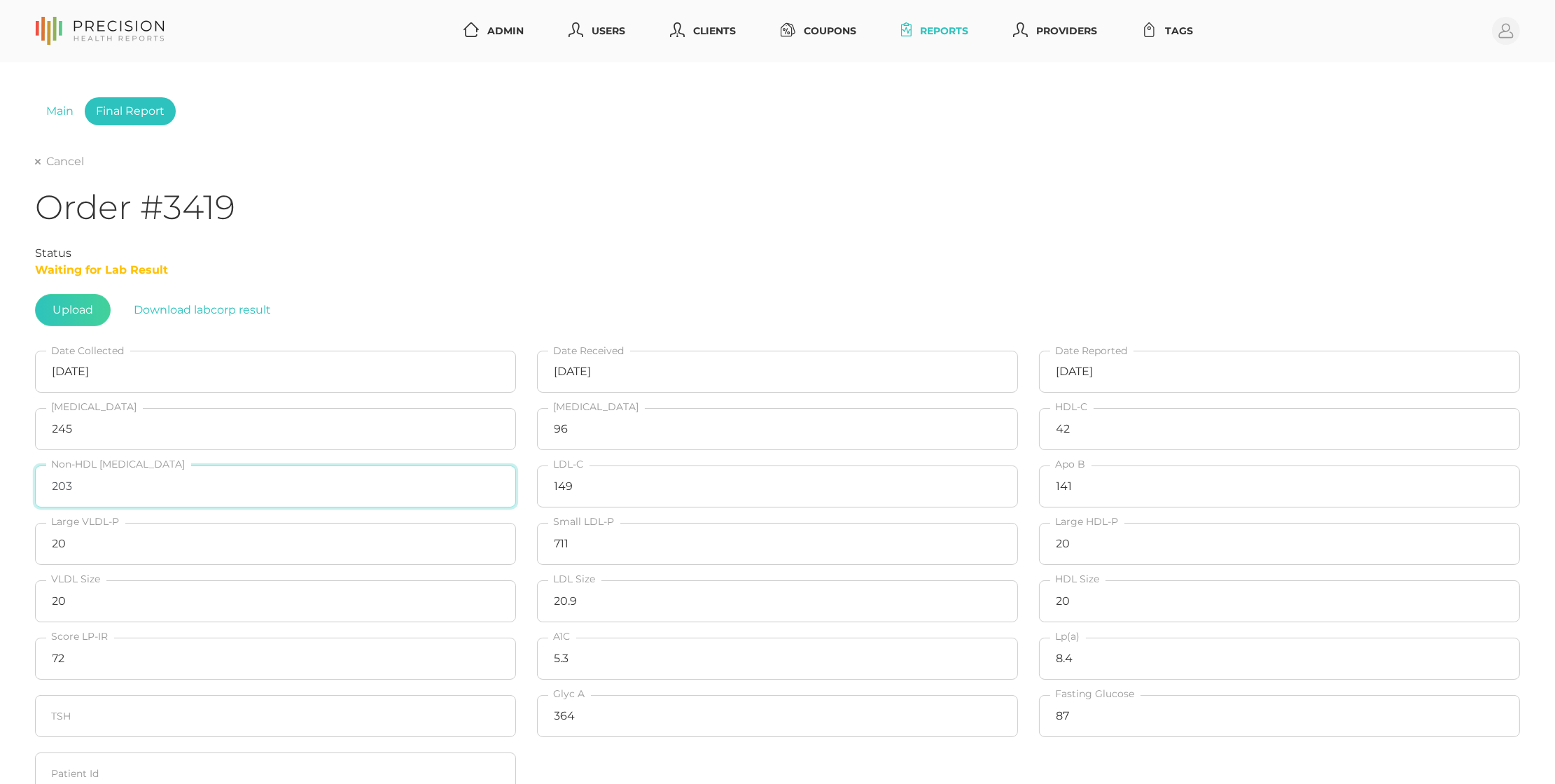
type input "203"
type input "186"
click at [567, 277] on div "Status Waiting for Lab Result Upload Download labcorp result" at bounding box center [778, 285] width 1485 height 81
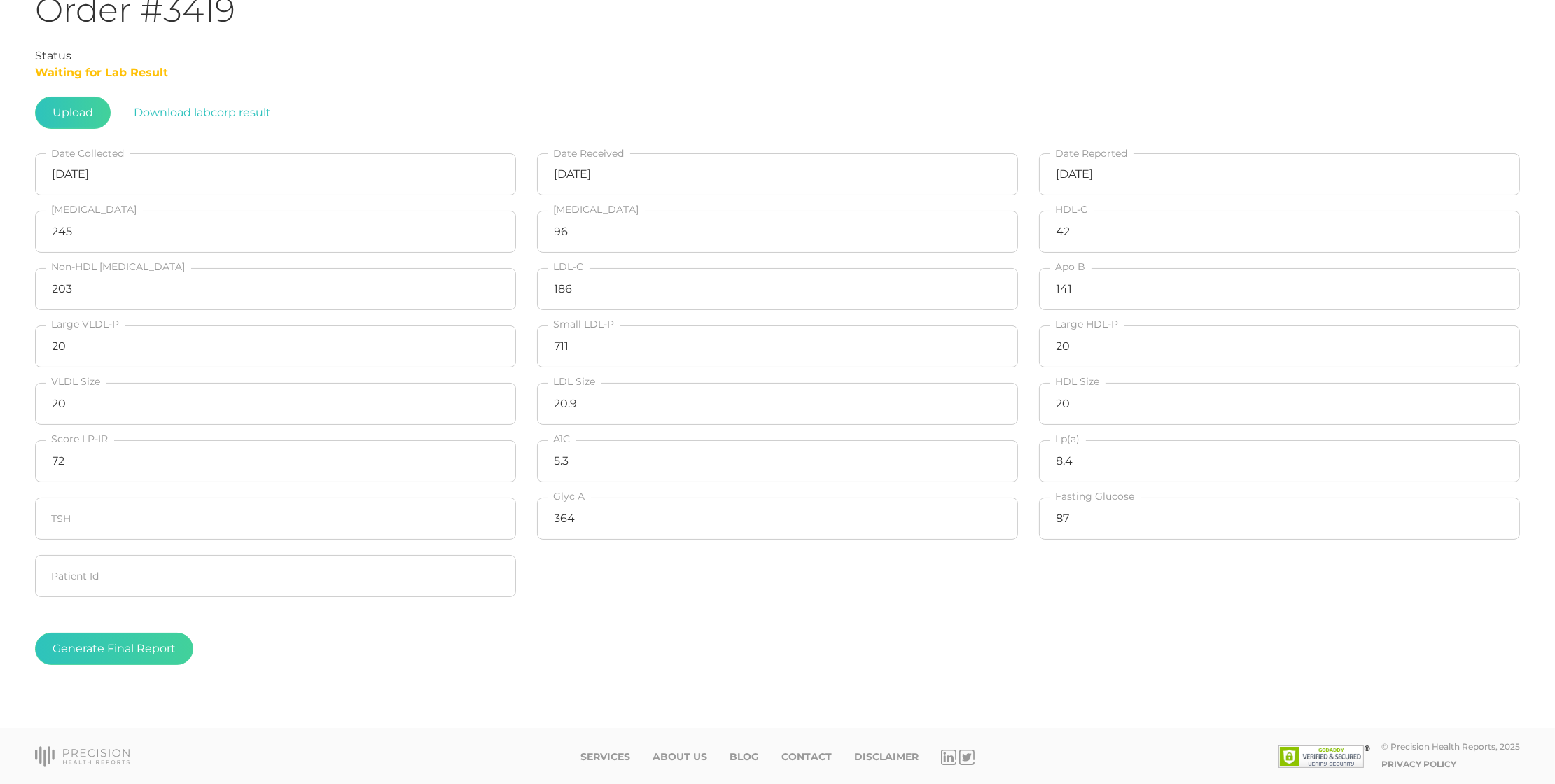
scroll to position [196, 0]
click at [65, 650] on button "Generate Final Report" at bounding box center [114, 649] width 158 height 32
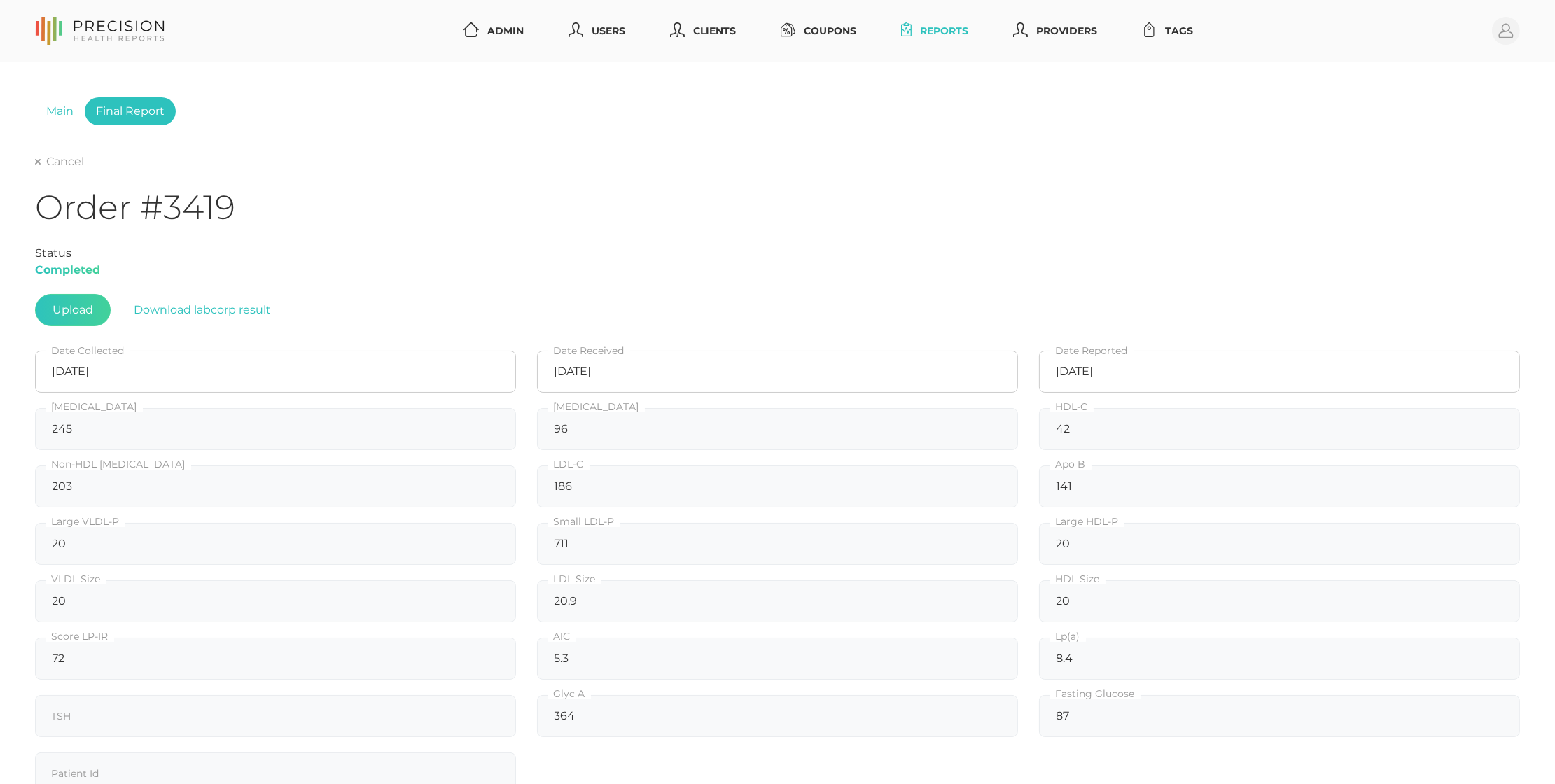
scroll to position [0, 0]
click at [56, 153] on div "Cancel" at bounding box center [778, 161] width 1485 height 17
click at [55, 160] on link "Cancel" at bounding box center [60, 161] width 49 height 14
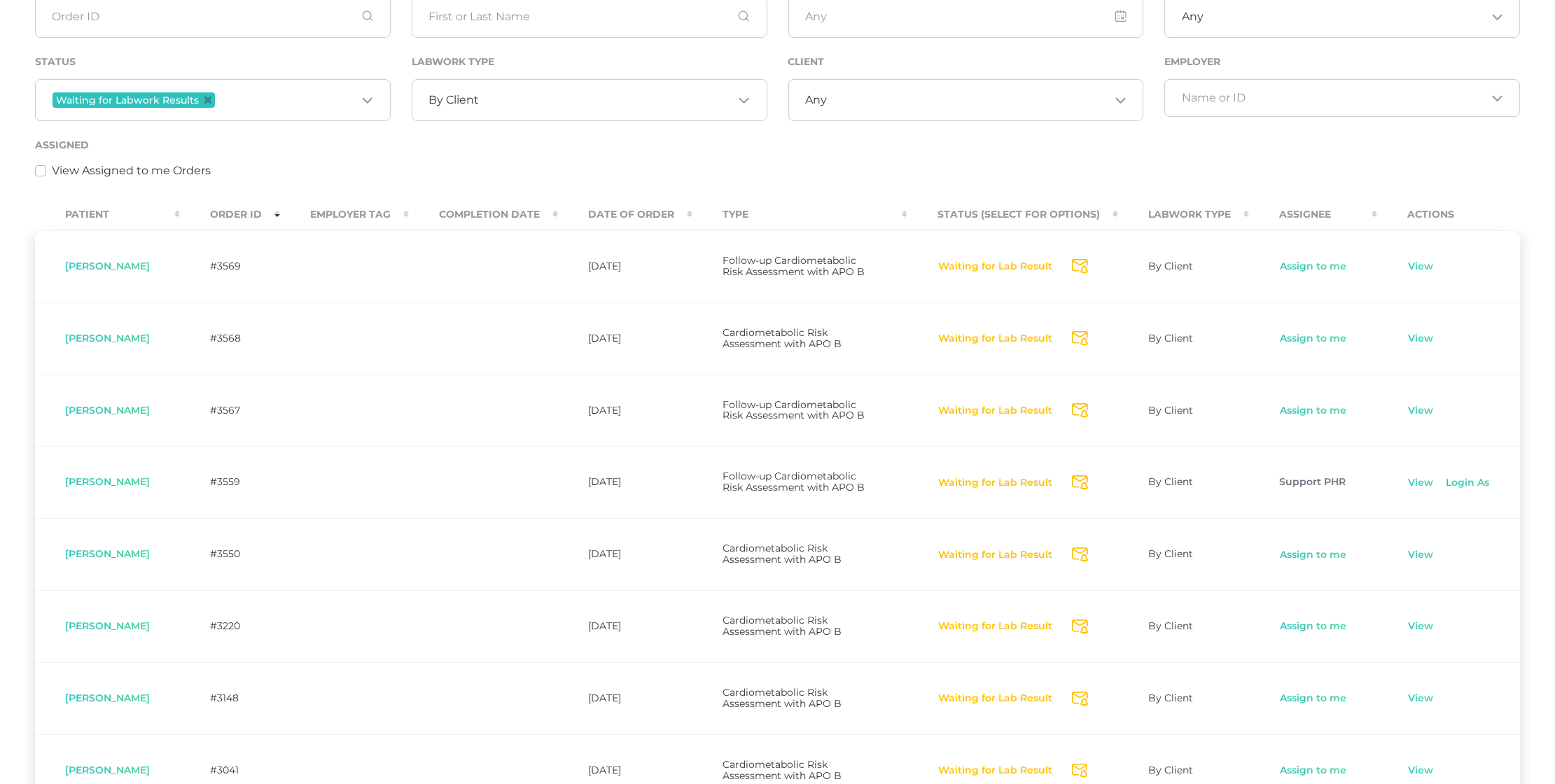
scroll to position [191, 0]
click at [1422, 474] on link "View" at bounding box center [1421, 480] width 27 height 14
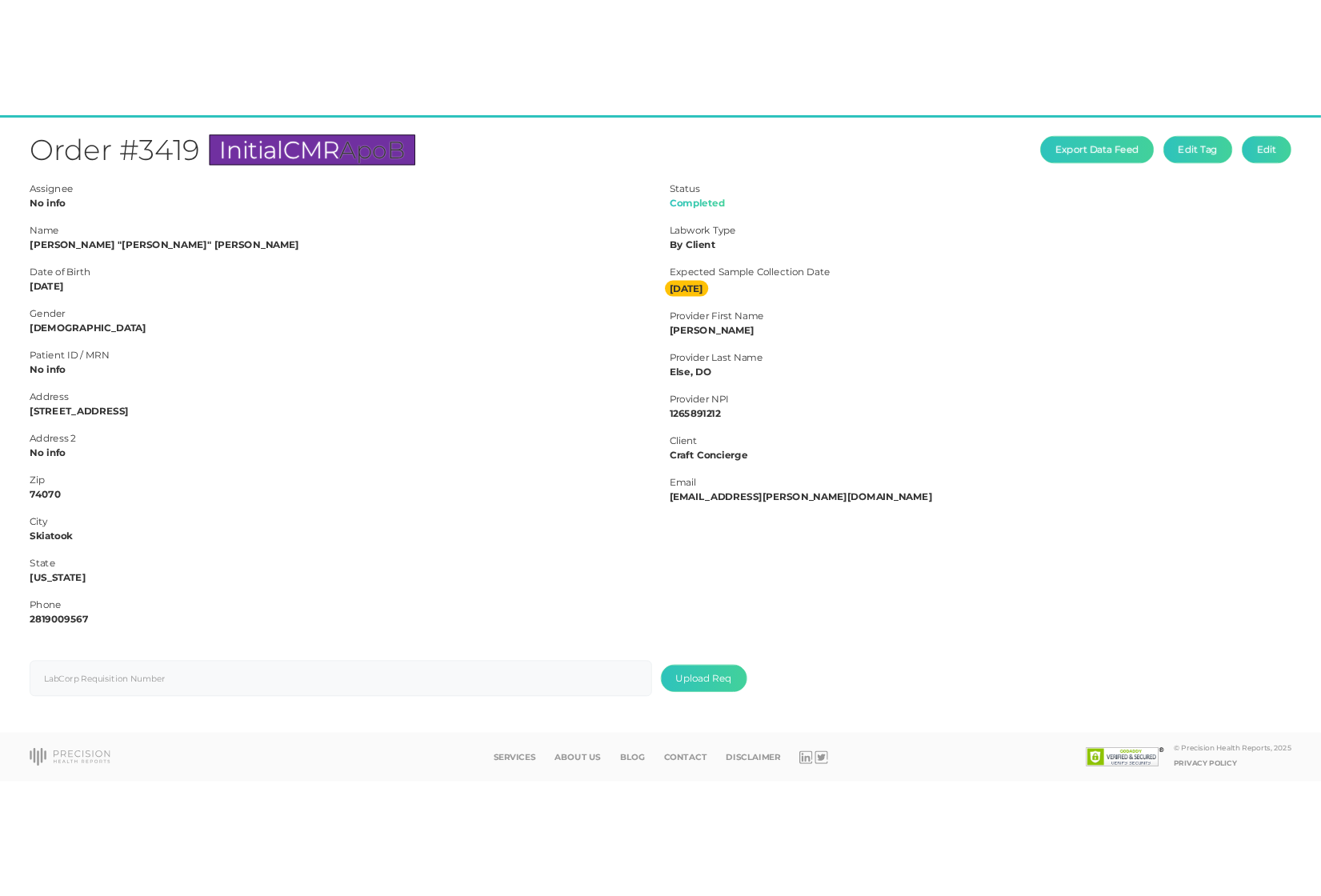
scroll to position [180, 0]
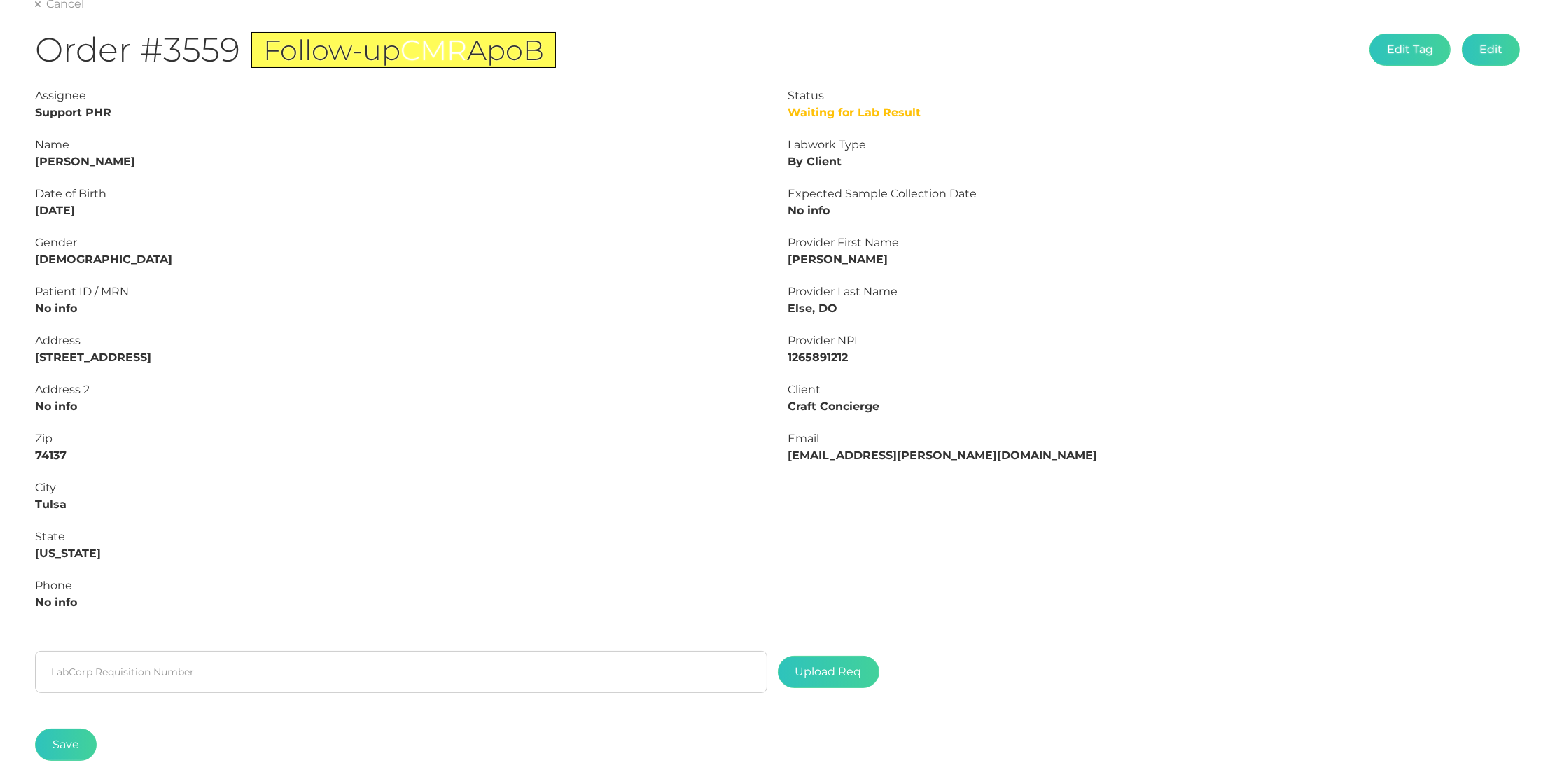
click at [90, 160] on strong "Kaysi Moore" at bounding box center [85, 161] width 100 height 13
copy strong "Moore"
click at [54, 161] on strong "Kaysi Moore" at bounding box center [85, 161] width 100 height 13
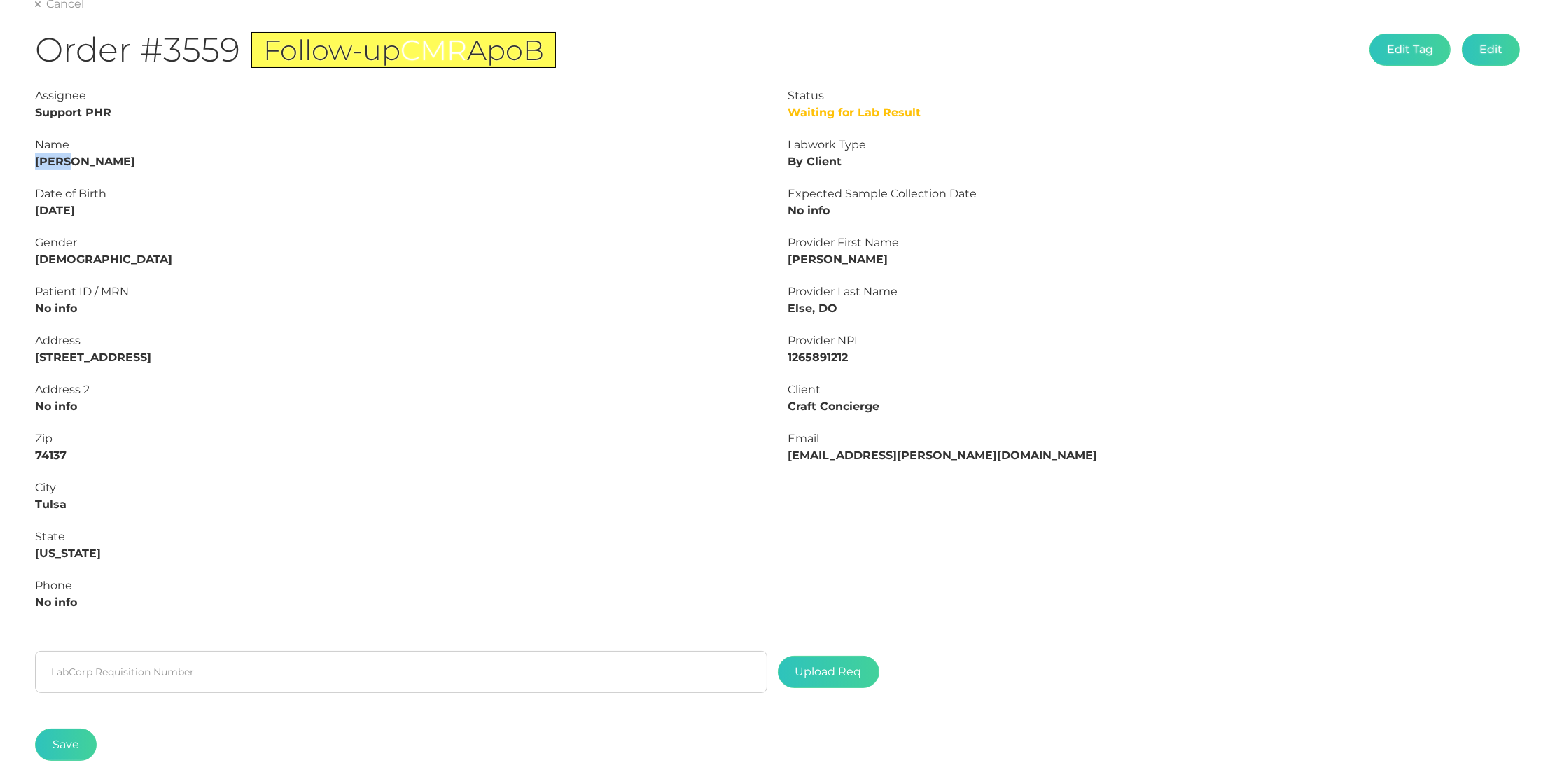
copy strong "Kaysi"
drag, startPoint x: 119, startPoint y: 207, endPoint x: 0, endPoint y: 202, distance: 119.1
click at [0, 202] on div "Main Final Report Cancel Order #3559 Follow-up CMR ApoB Edit Tag Edit Status Wa…" at bounding box center [778, 364] width 1555 height 919
copy strong "04/27/1981"
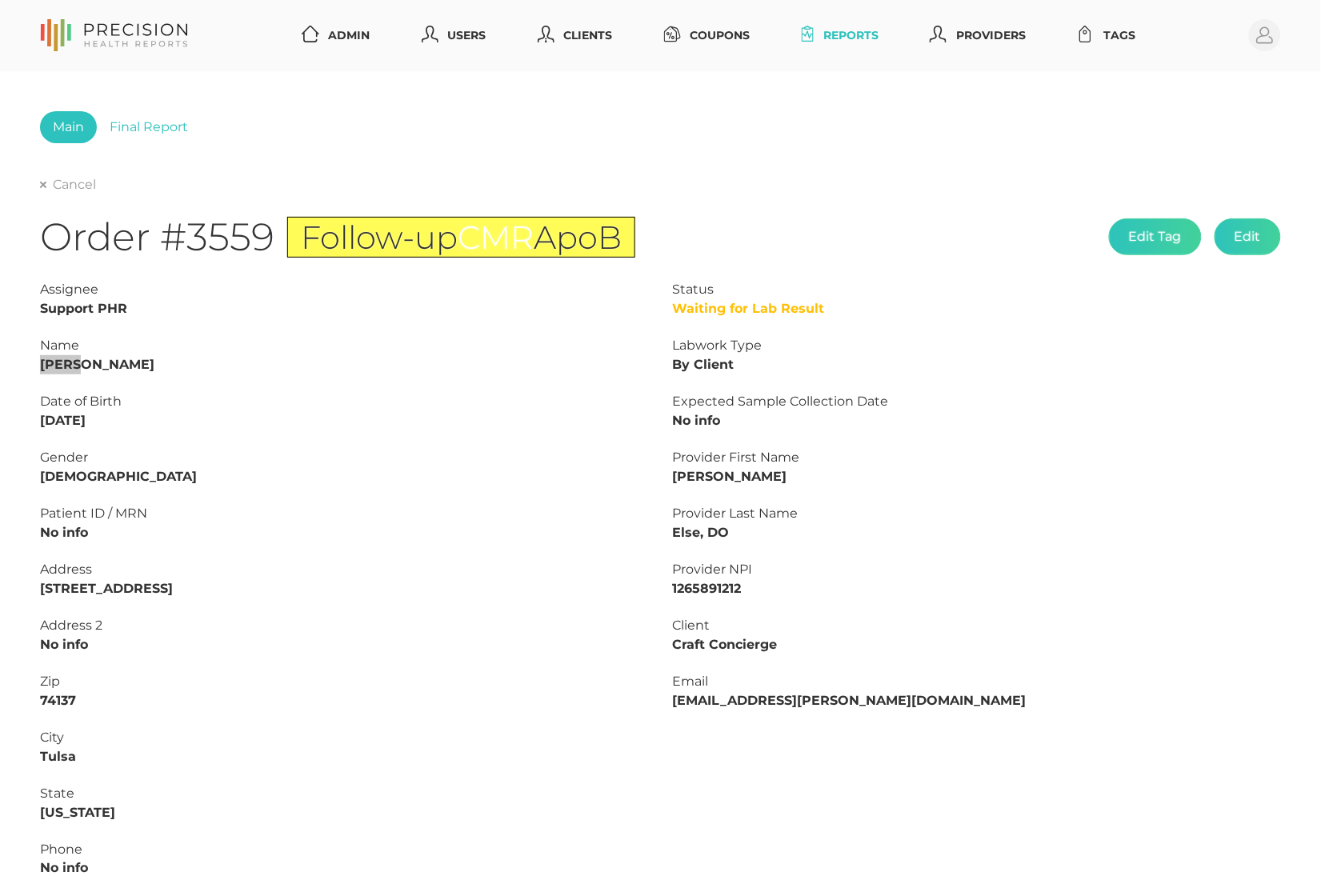
scroll to position [0, 0]
drag, startPoint x: 153, startPoint y: 125, endPoint x: 153, endPoint y: 141, distance: 16.0
click at [153, 125] on link "Final Report" at bounding box center [149, 127] width 104 height 32
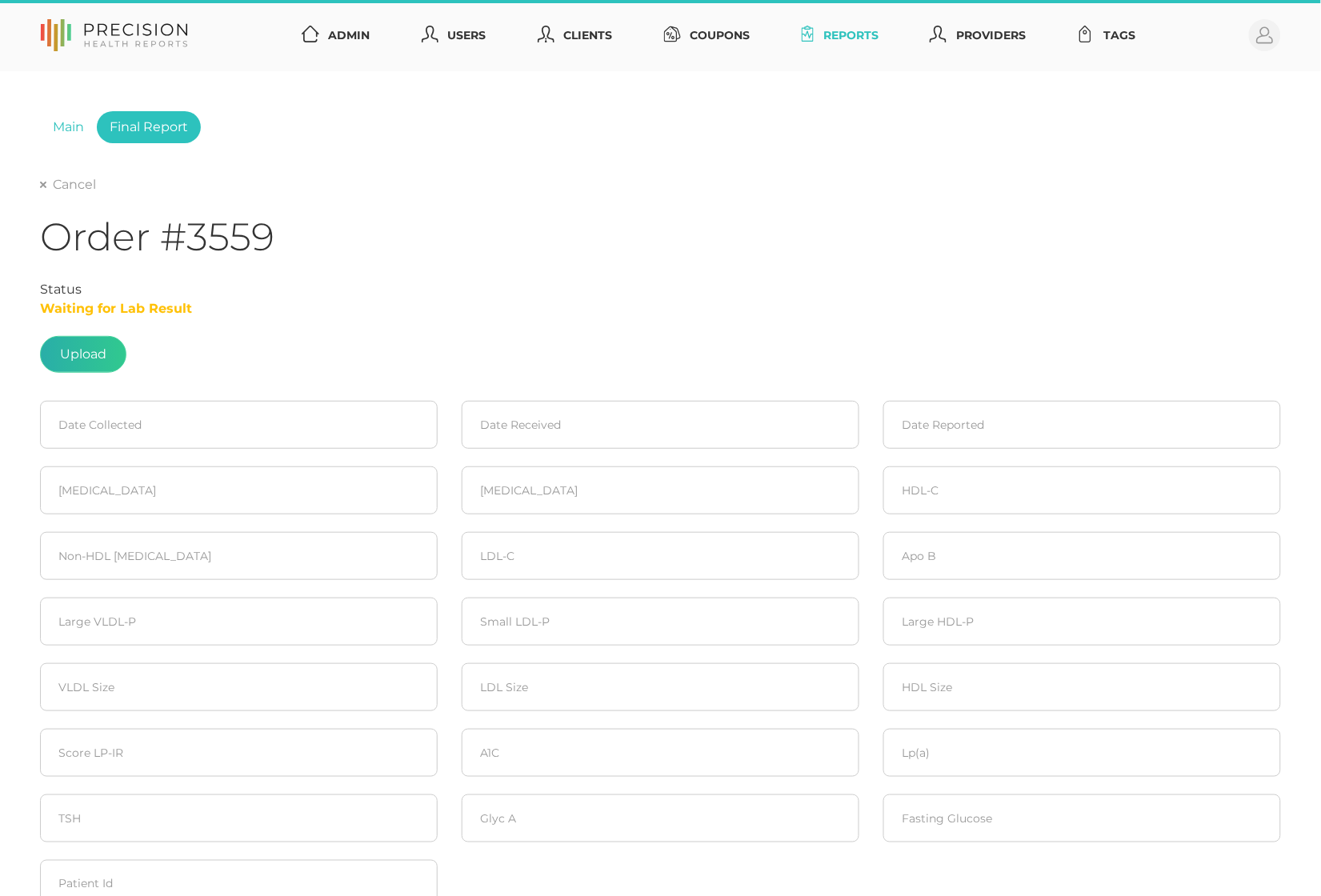
click at [81, 355] on label at bounding box center [83, 354] width 85 height 36
click at [107, 347] on input "file" at bounding box center [107, 346] width 1 height 1
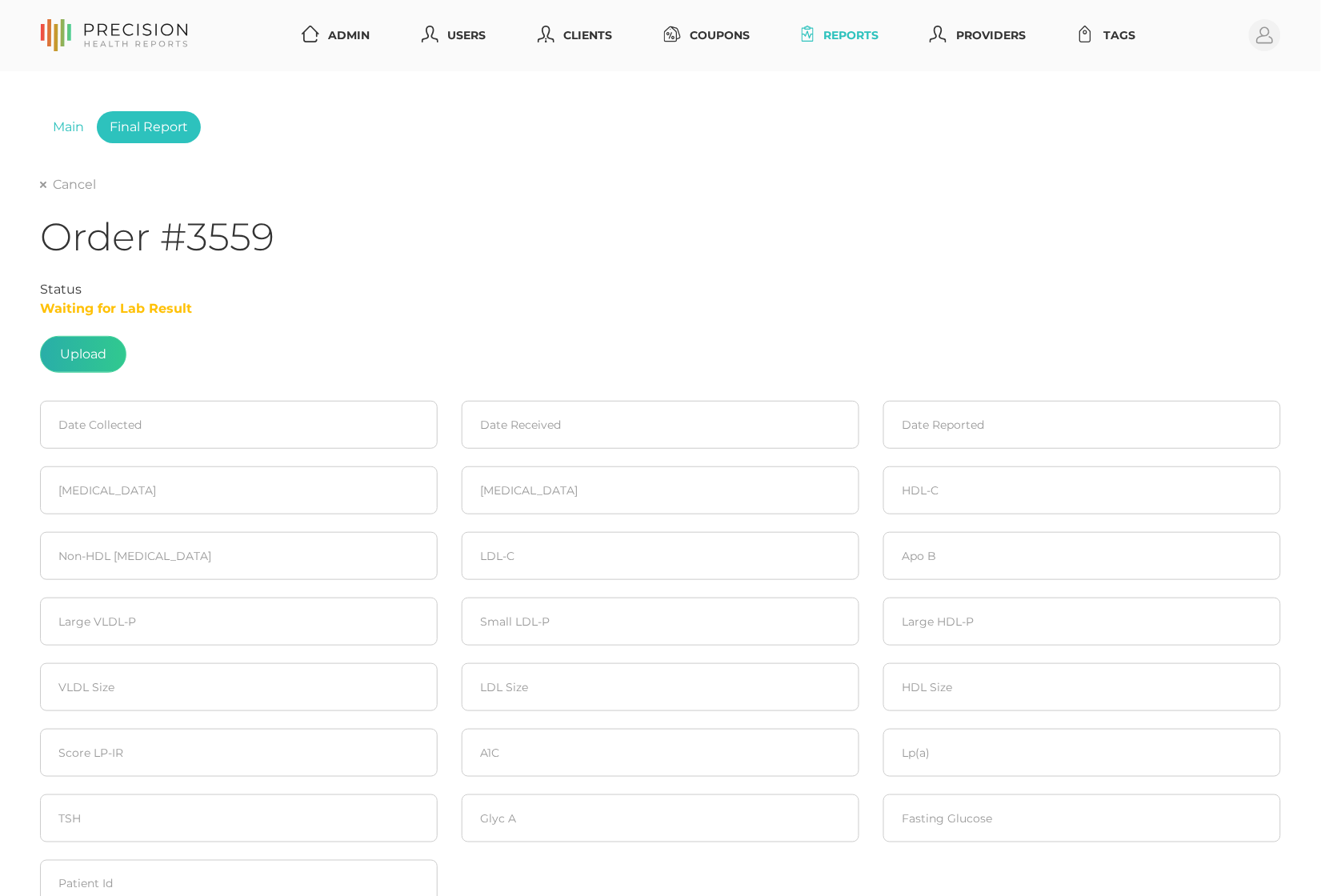
type input "C:\fakepath\MOORE , KAYSI.pdf"
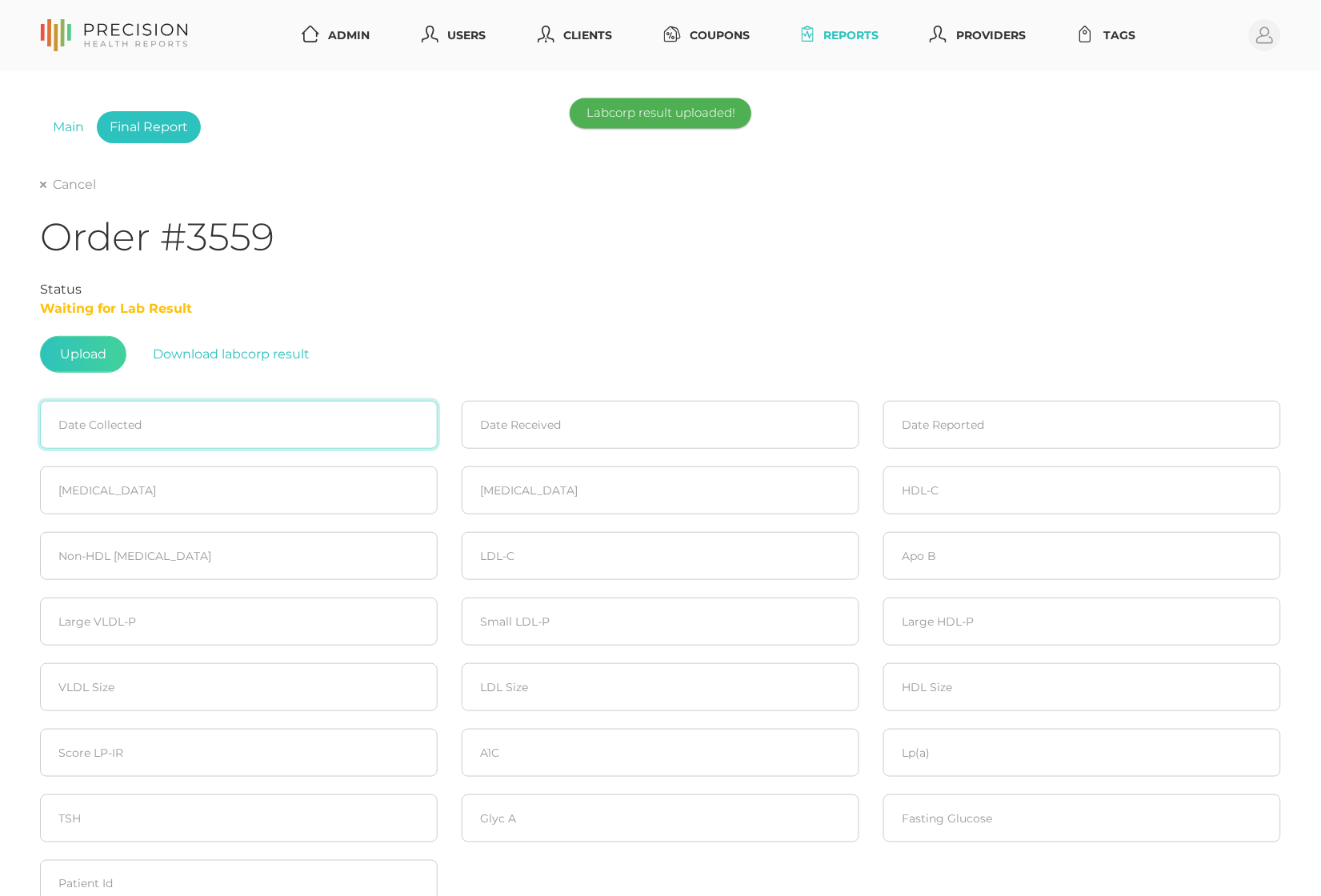
click at [143, 406] on input at bounding box center [239, 425] width 398 height 48
click at [61, 472] on icon at bounding box center [61, 475] width 21 height 21
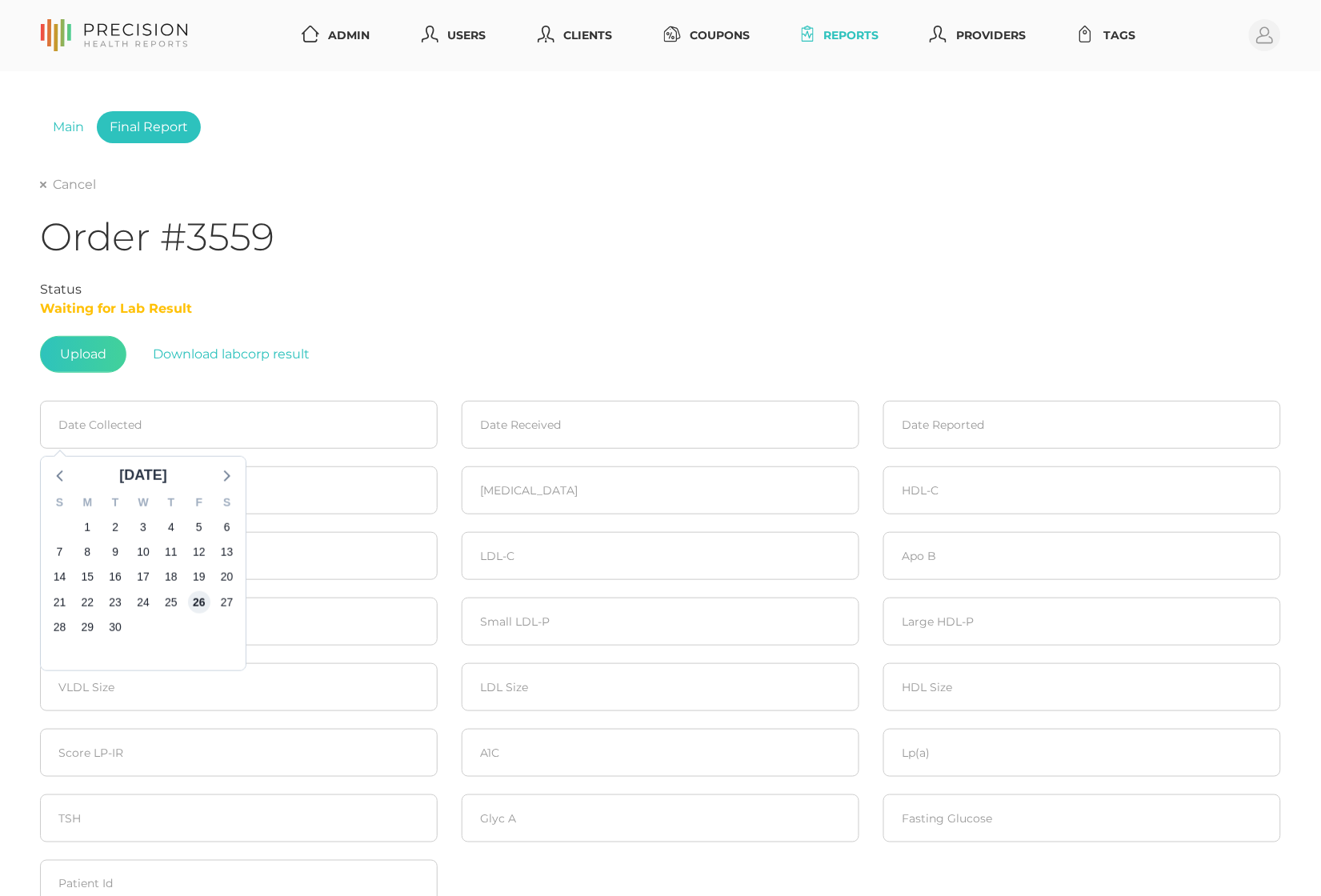
drag, startPoint x: 196, startPoint y: 596, endPoint x: 404, endPoint y: 502, distance: 228.3
click at [196, 596] on span "26" at bounding box center [199, 602] width 22 height 22
type input "09/26/2025"
click at [544, 440] on input at bounding box center [660, 425] width 398 height 48
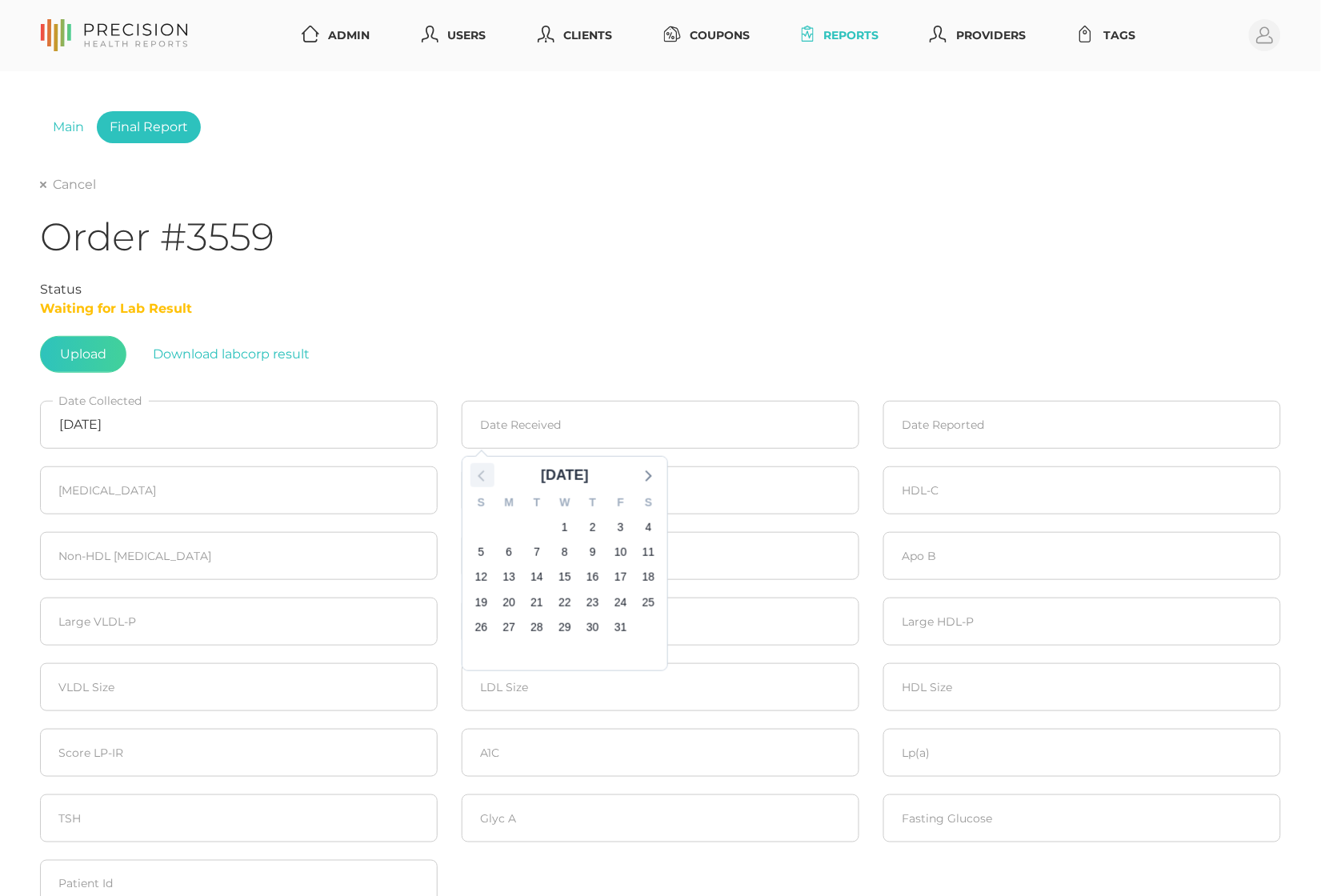
click at [478, 475] on icon at bounding box center [483, 475] width 21 height 21
click at [646, 596] on span "27" at bounding box center [649, 602] width 22 height 22
type input "09/27/2025"
click at [1025, 412] on input at bounding box center [1082, 425] width 398 height 48
click at [1000, 524] on div "2" at bounding box center [1014, 527] width 28 height 25
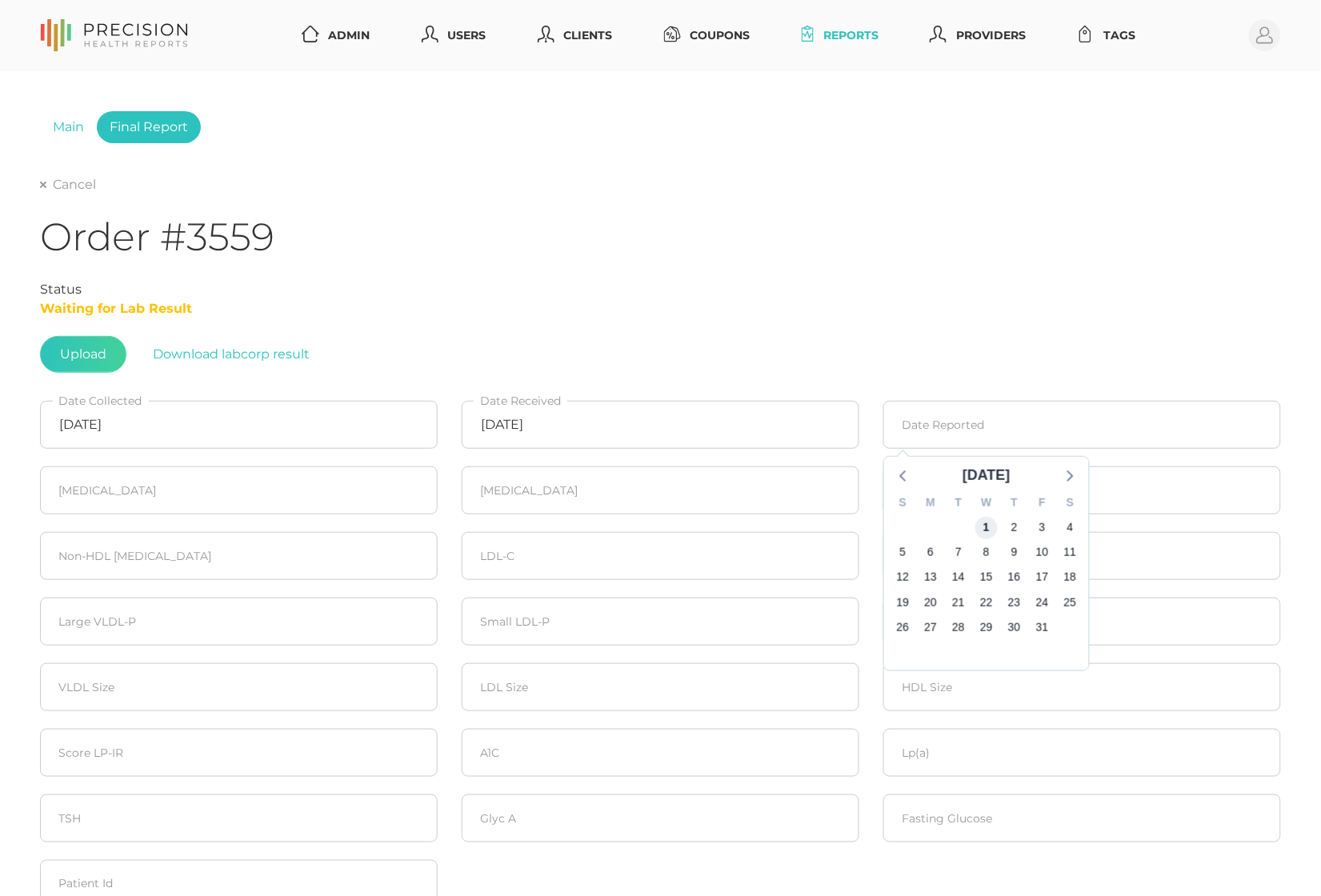
click at [986, 524] on span "1" at bounding box center [987, 527] width 22 height 22
type input "10/01/2025"
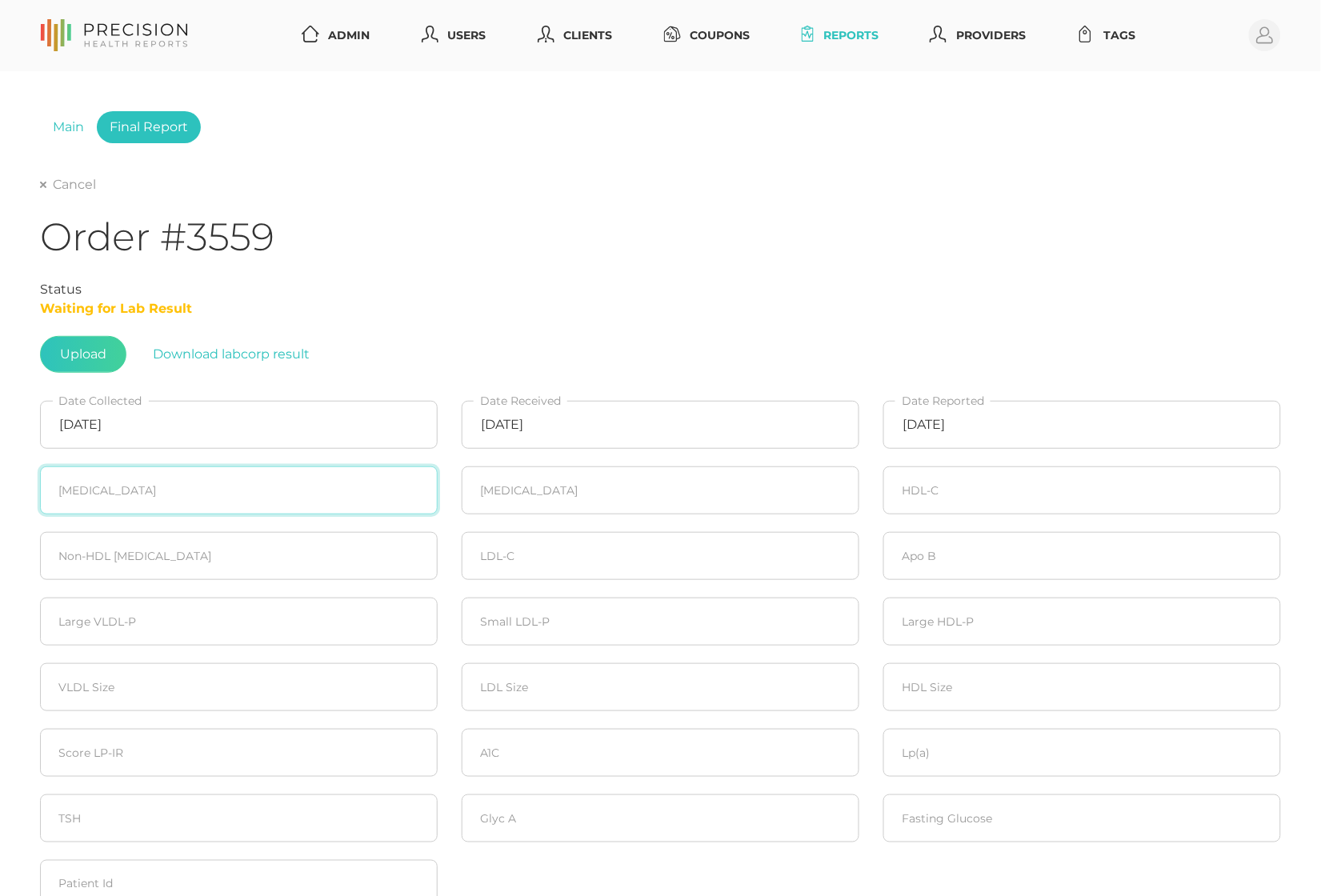
click at [209, 484] on input "number" at bounding box center [239, 490] width 398 height 48
type input "130"
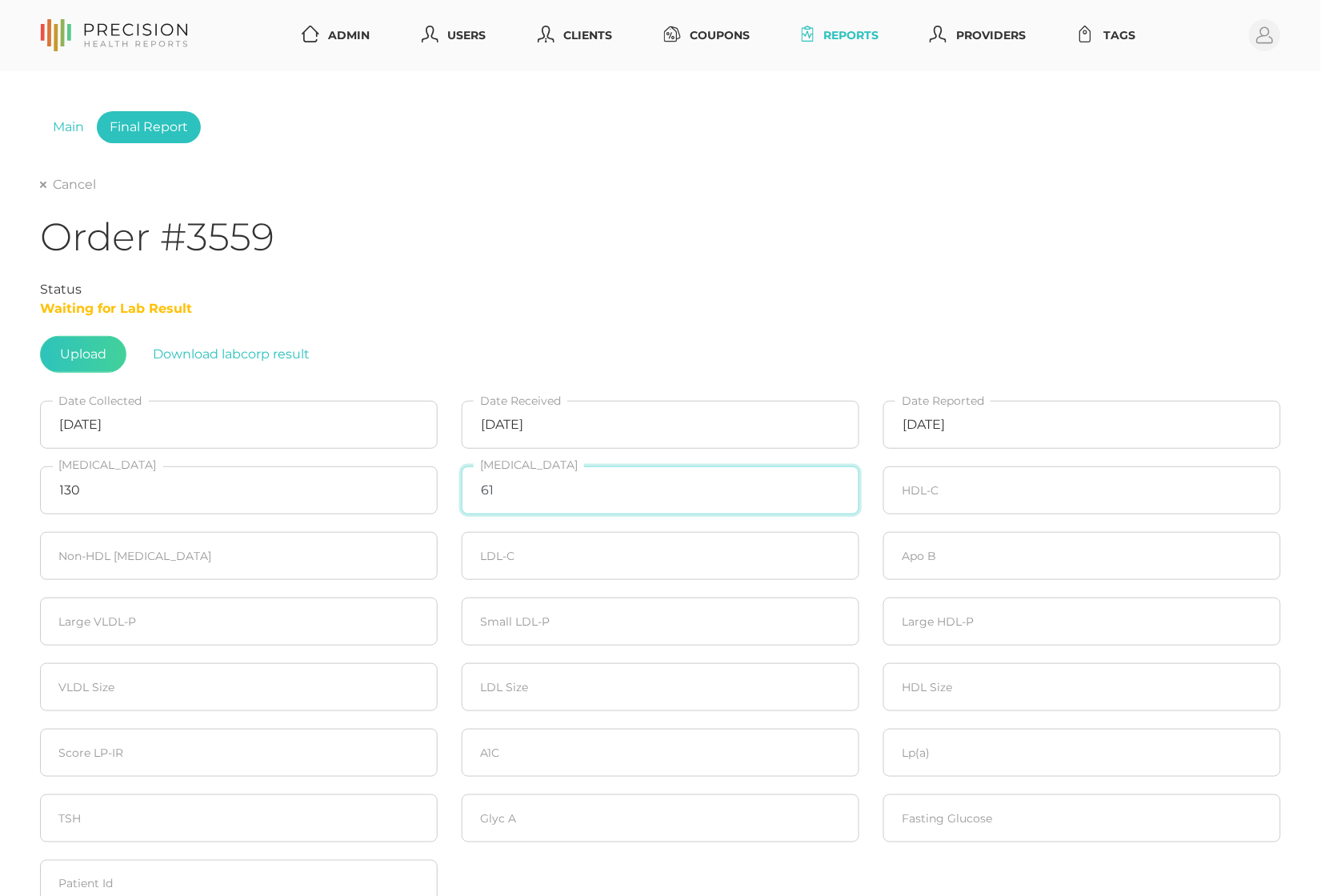
type input "61"
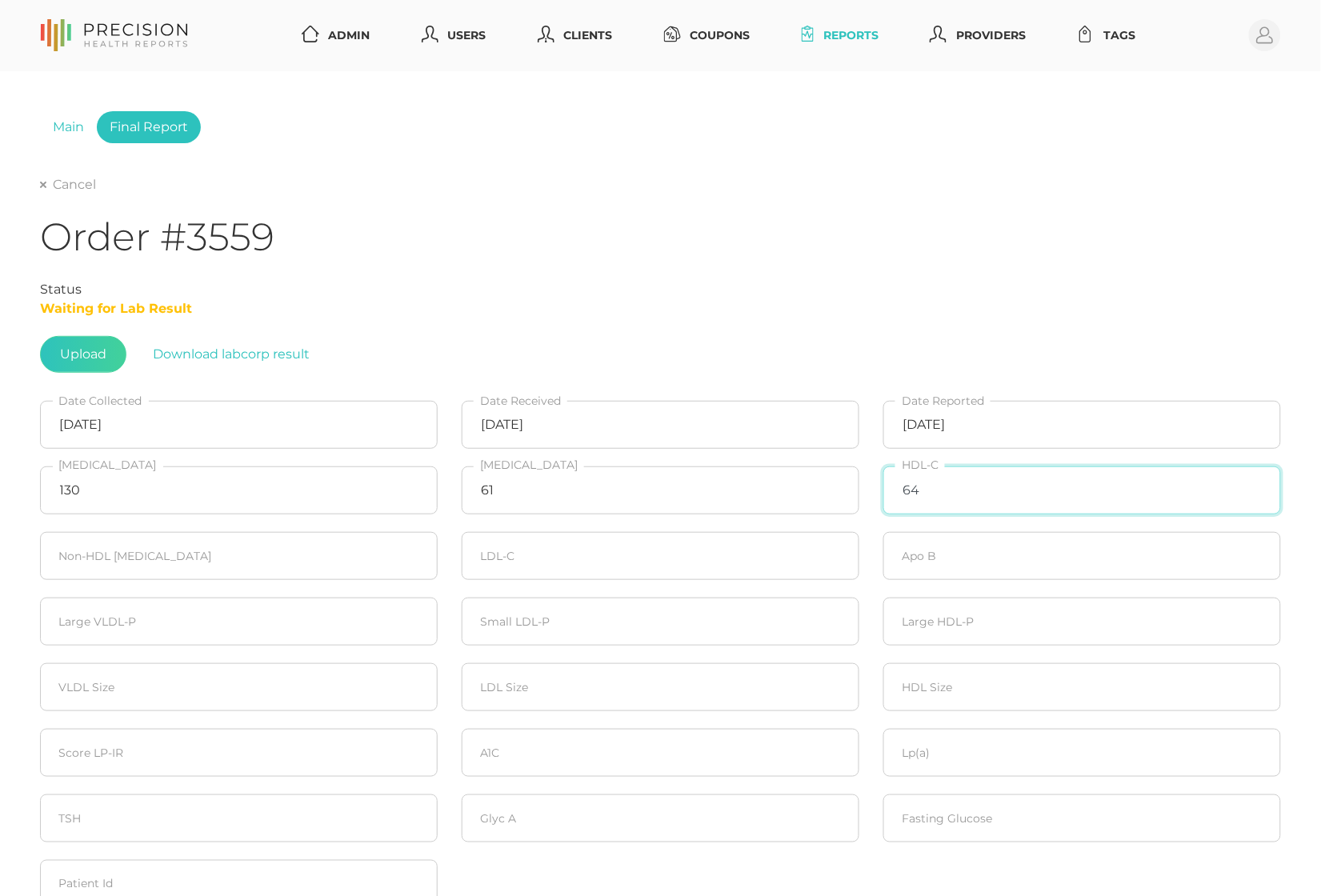
type input "64"
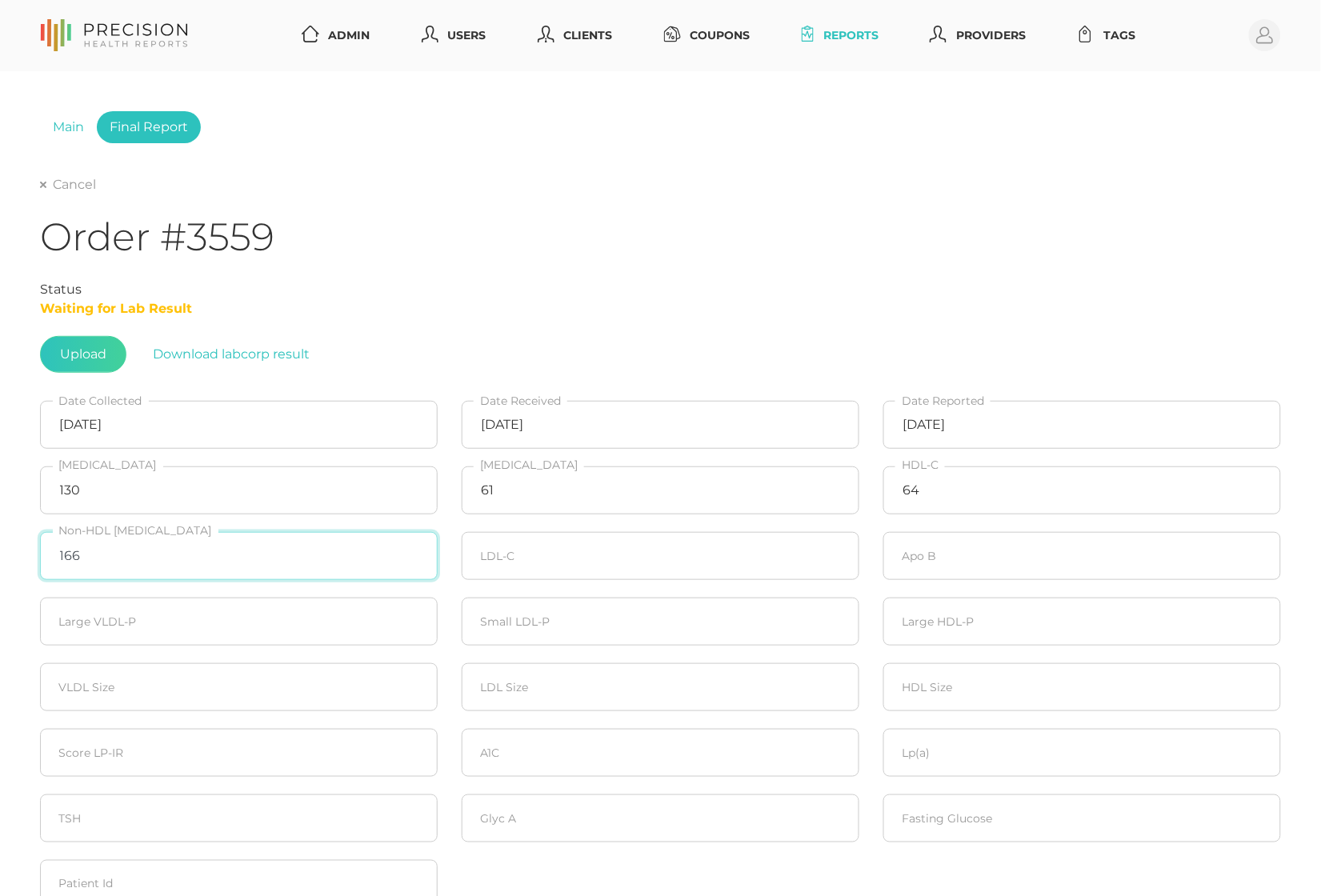
type input "166"
type input "53"
type input "51"
type input "20"
type input "327"
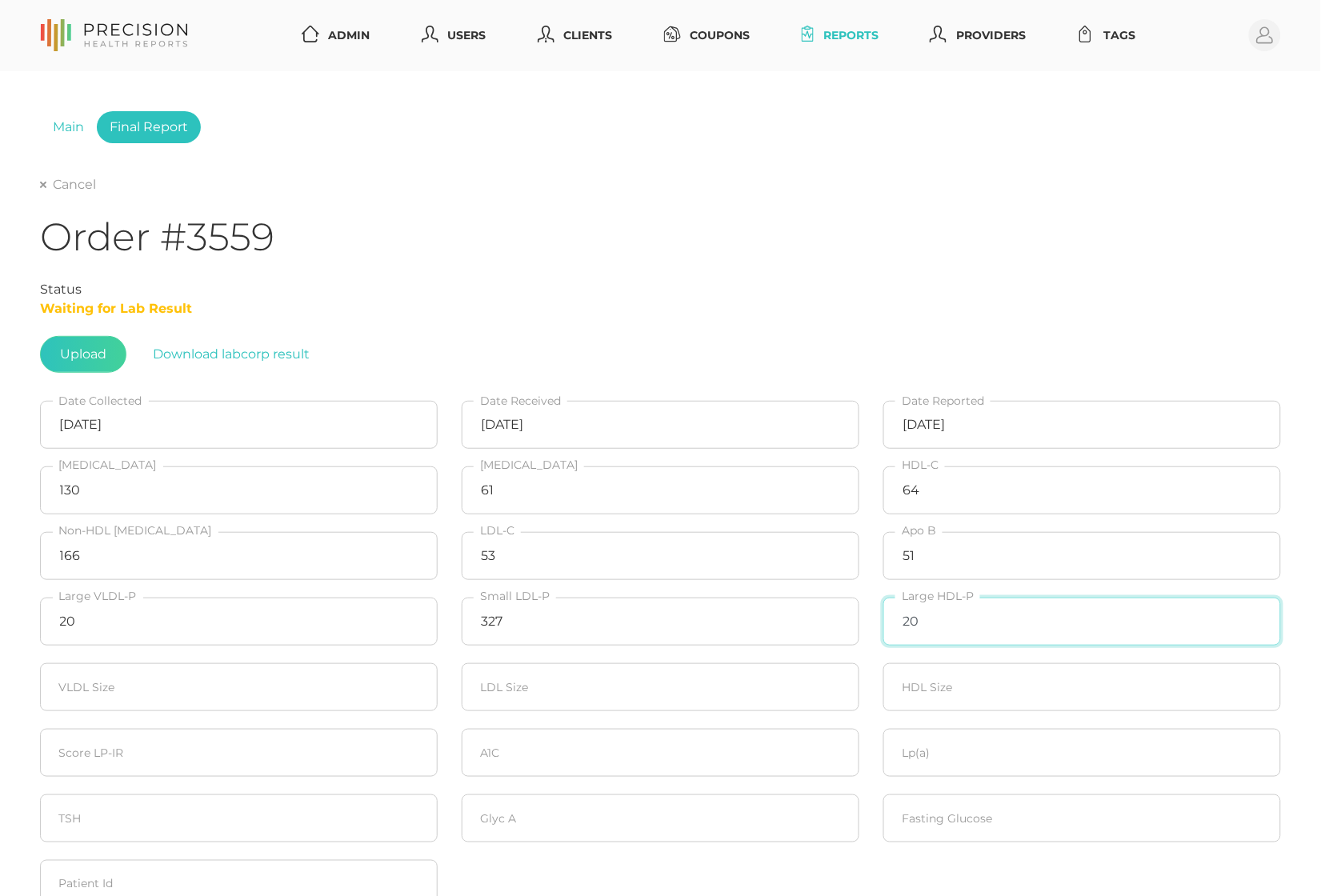
type input "20"
type input "20.1"
type input "20"
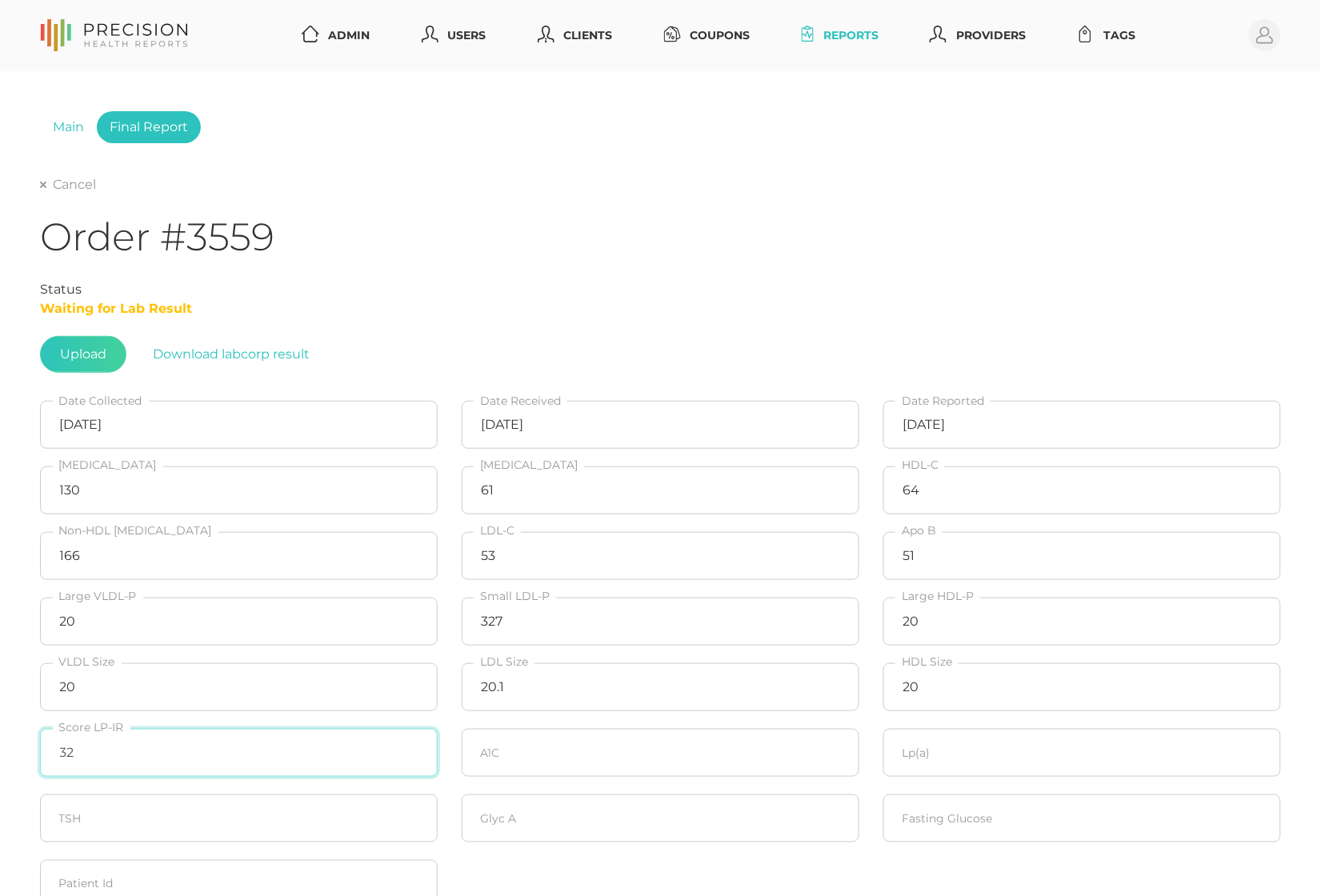
type input "32"
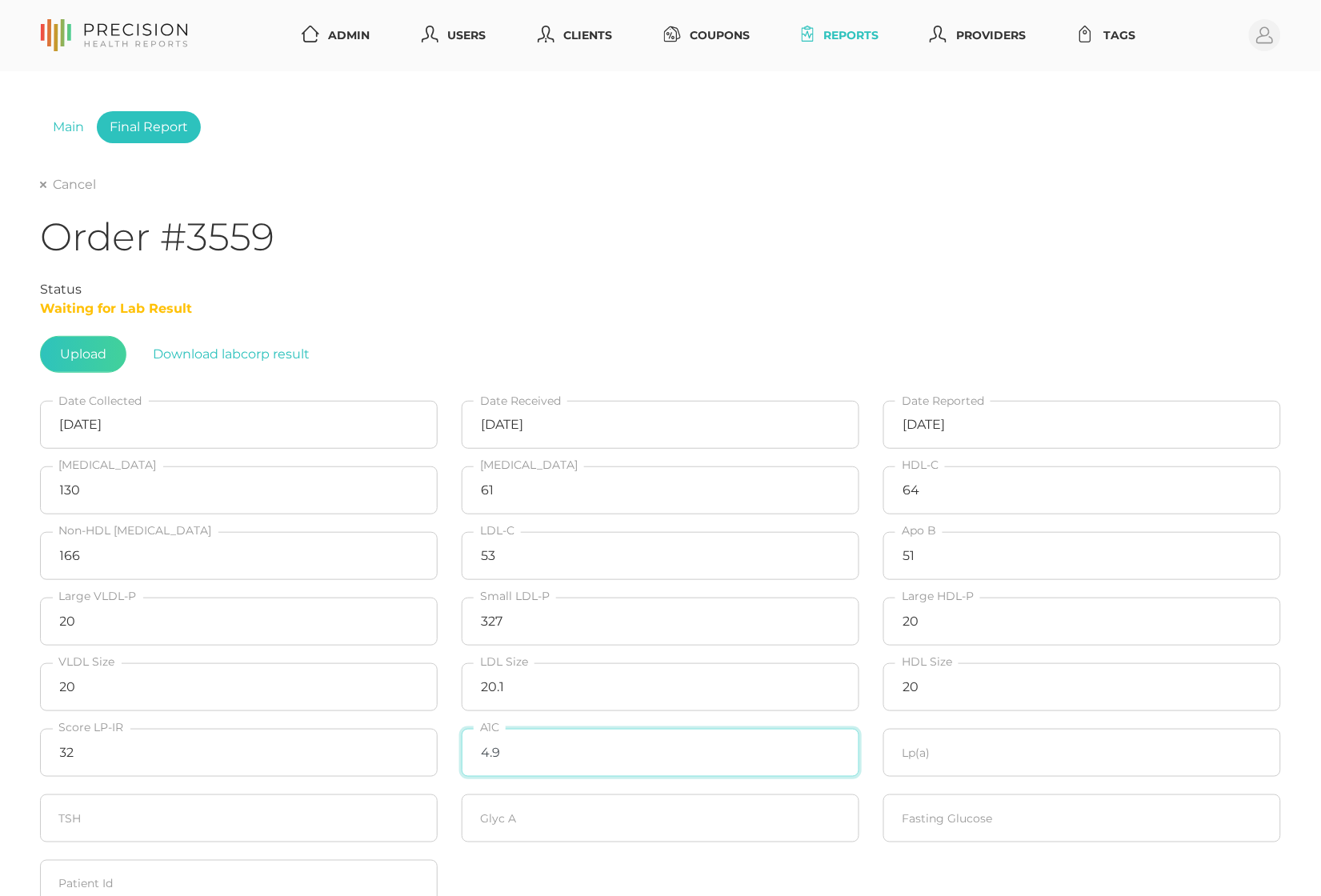
type input "4.9"
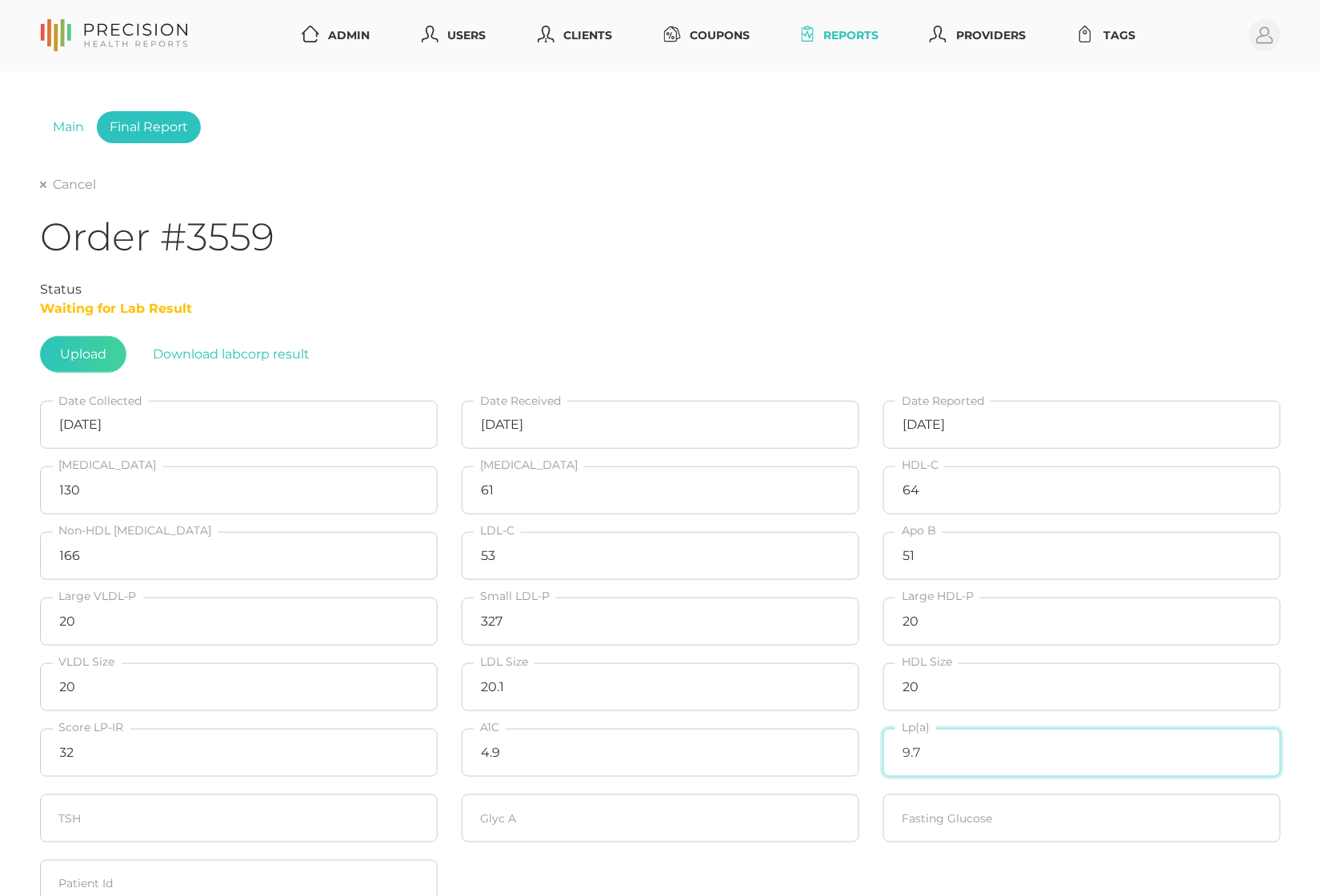
type input "9.7"
type input "283"
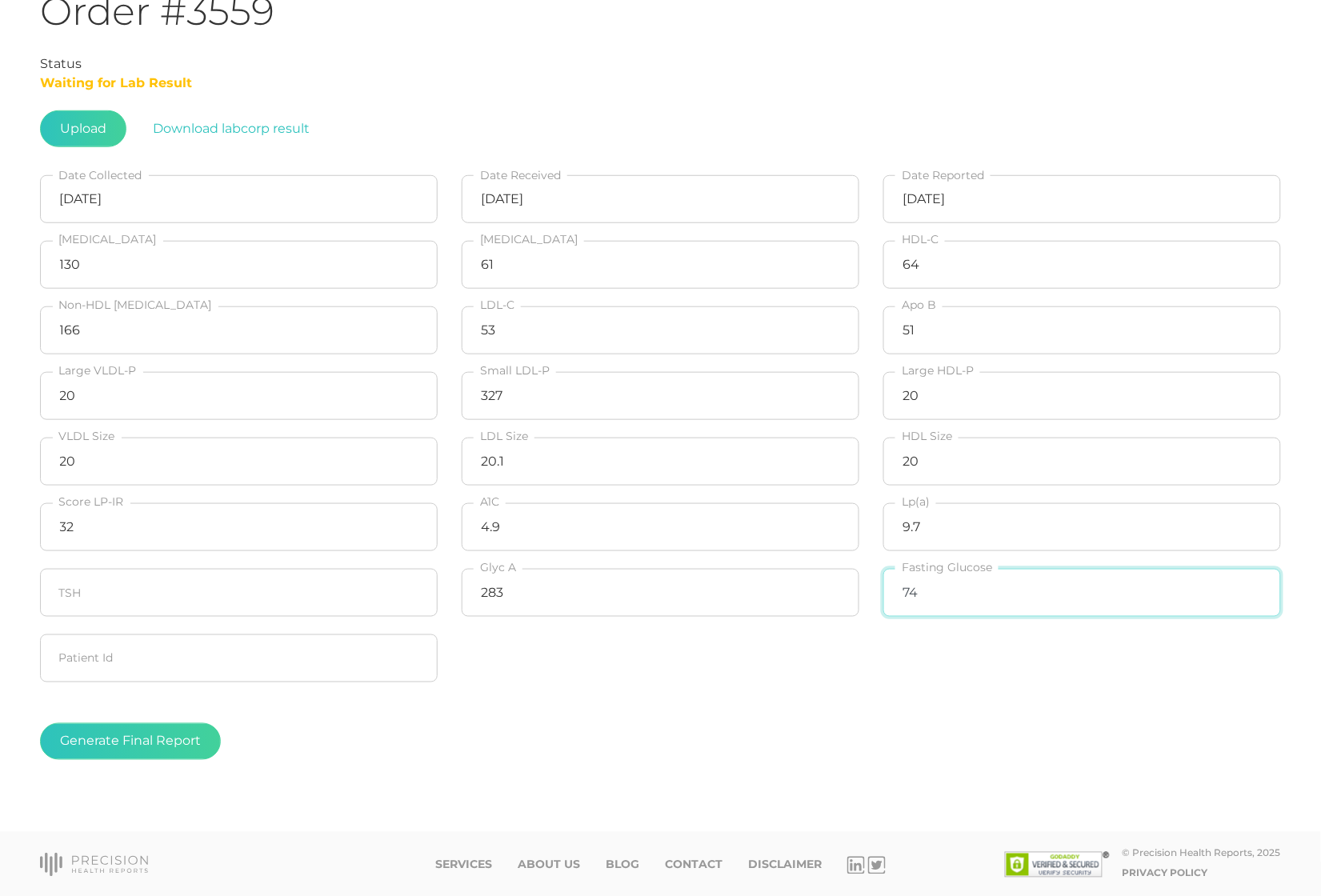
scroll to position [224, 0]
type input "74"
click at [156, 729] on button "Generate Final Report" at bounding box center [130, 742] width 181 height 36
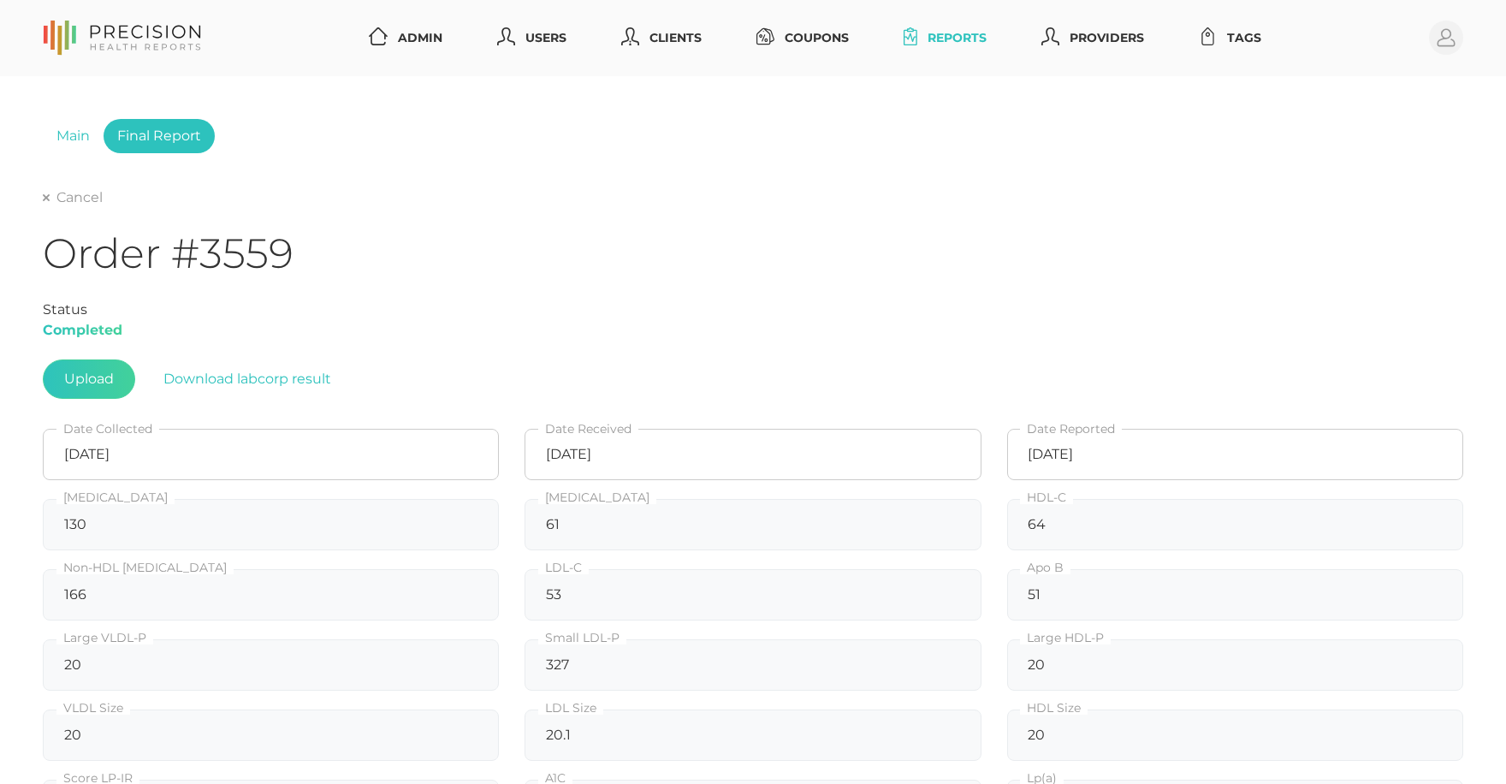
scroll to position [0, 0]
click at [66, 198] on link "Cancel" at bounding box center [73, 197] width 60 height 17
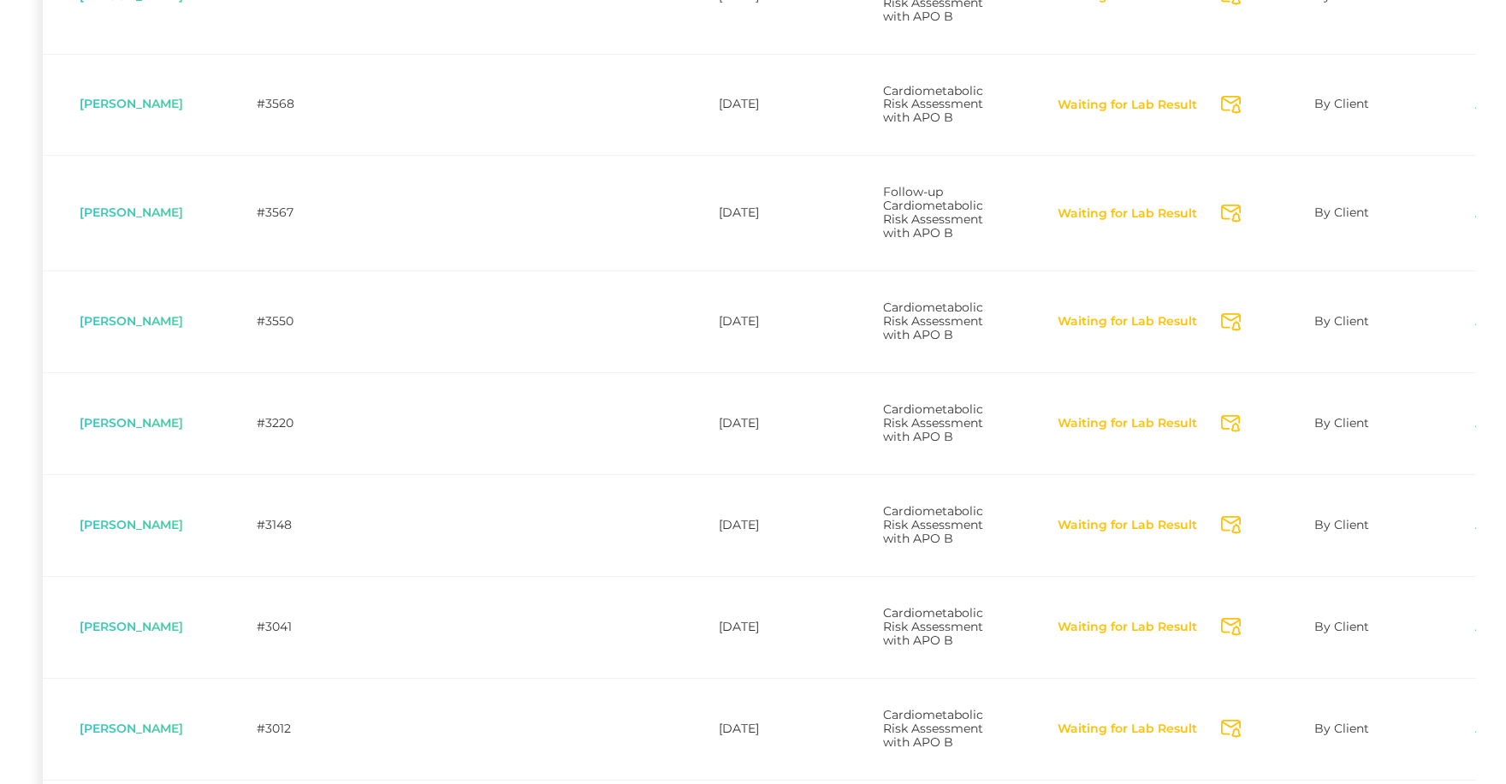
scroll to position [532, 0]
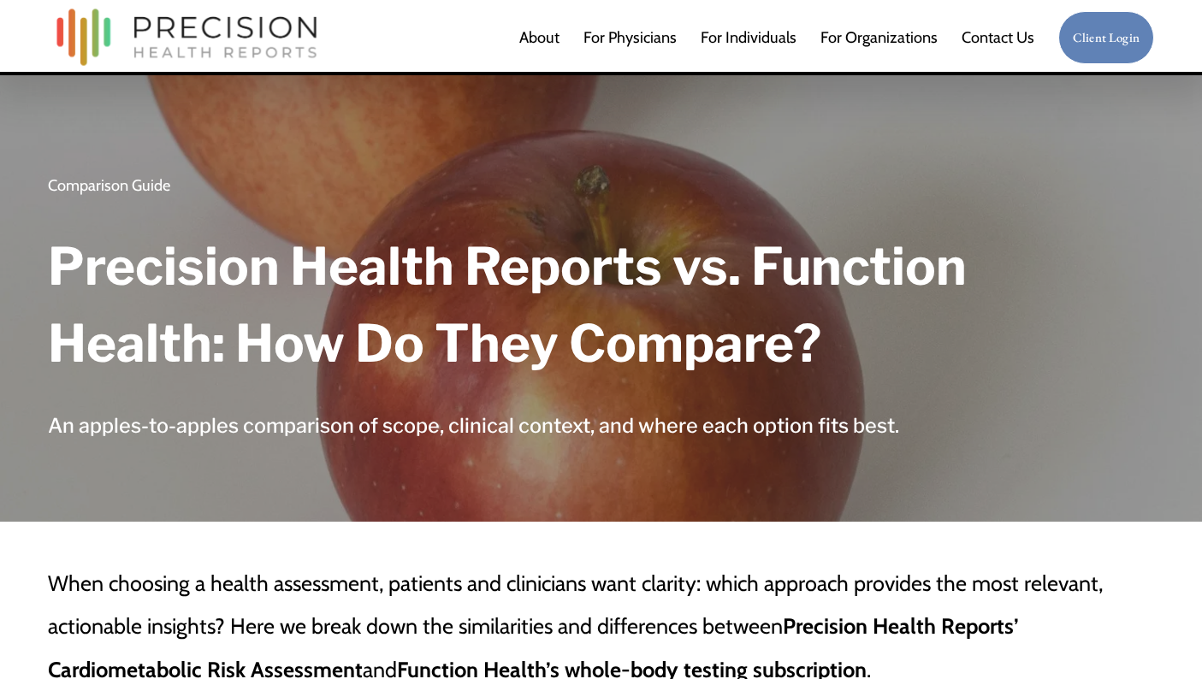
scroll to position [1, 0]
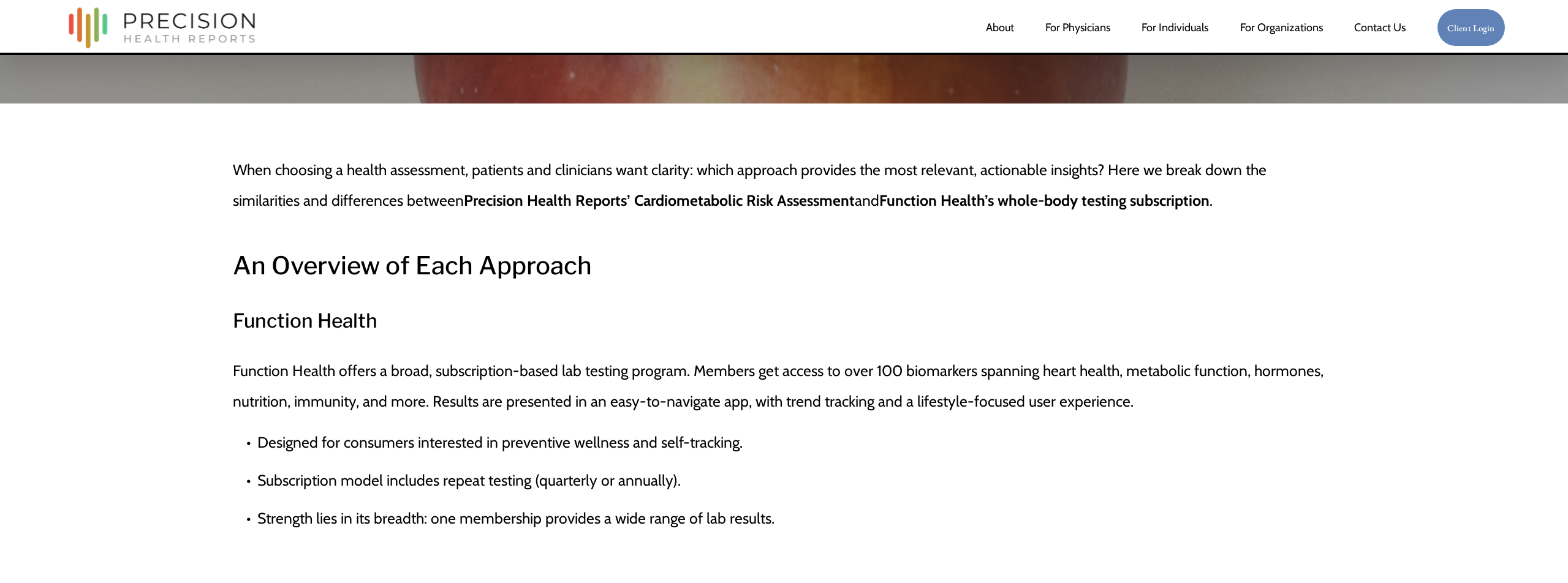
scroll to position [512, 0]
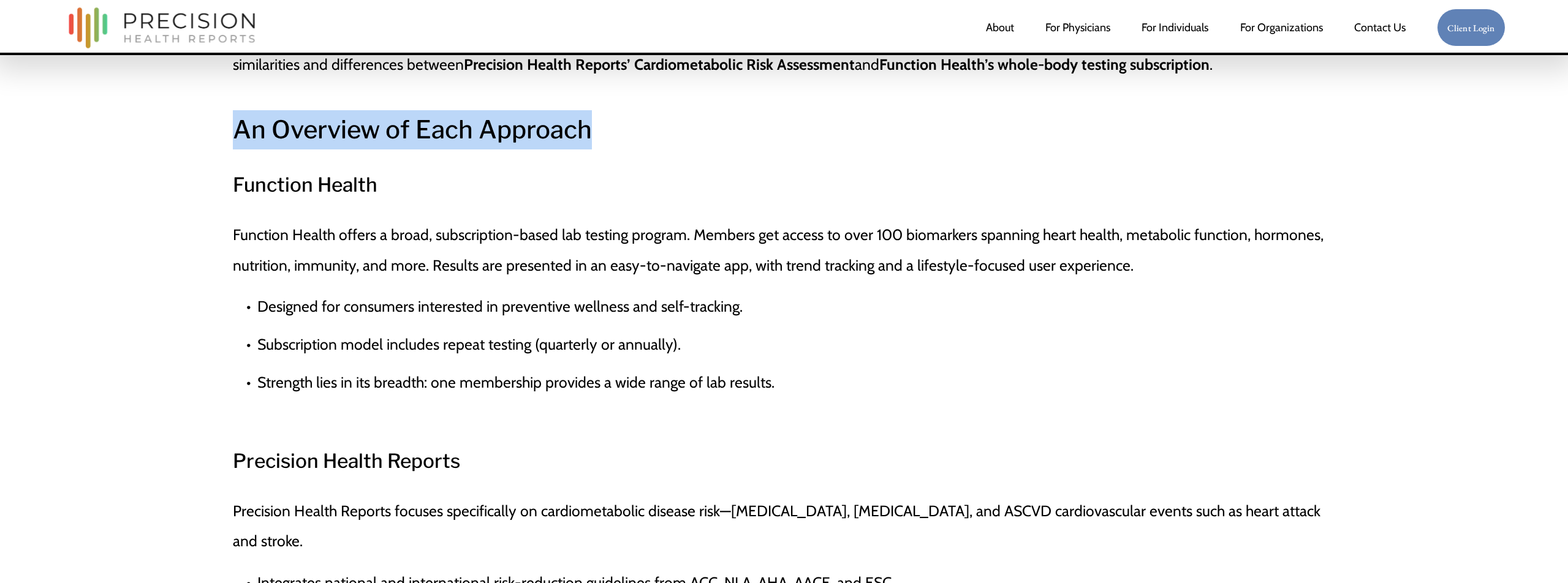
drag, startPoint x: 238, startPoint y: 133, endPoint x: 612, endPoint y: 130, distance: 374.0
click at [612, 130] on h2 "An Overview of Each Approach" at bounding box center [784, 130] width 1103 height 39
copy h2 "An Overview of Each Approach"
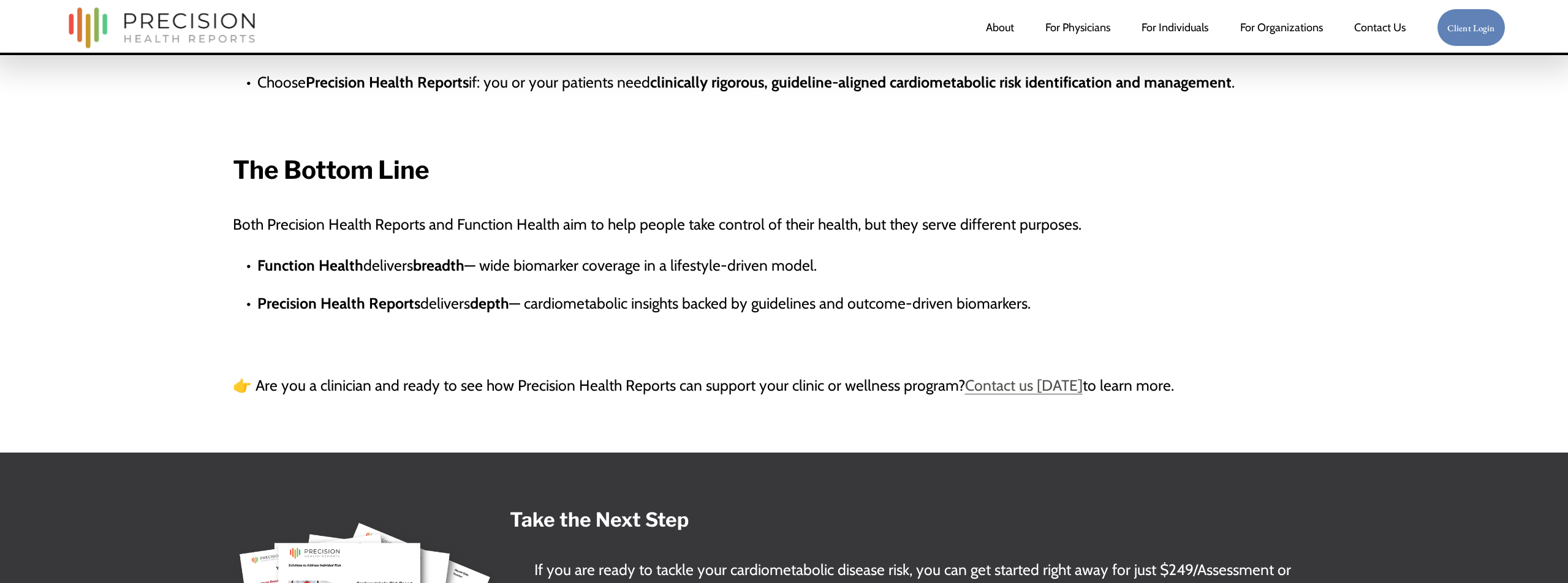
scroll to position [2598, 0]
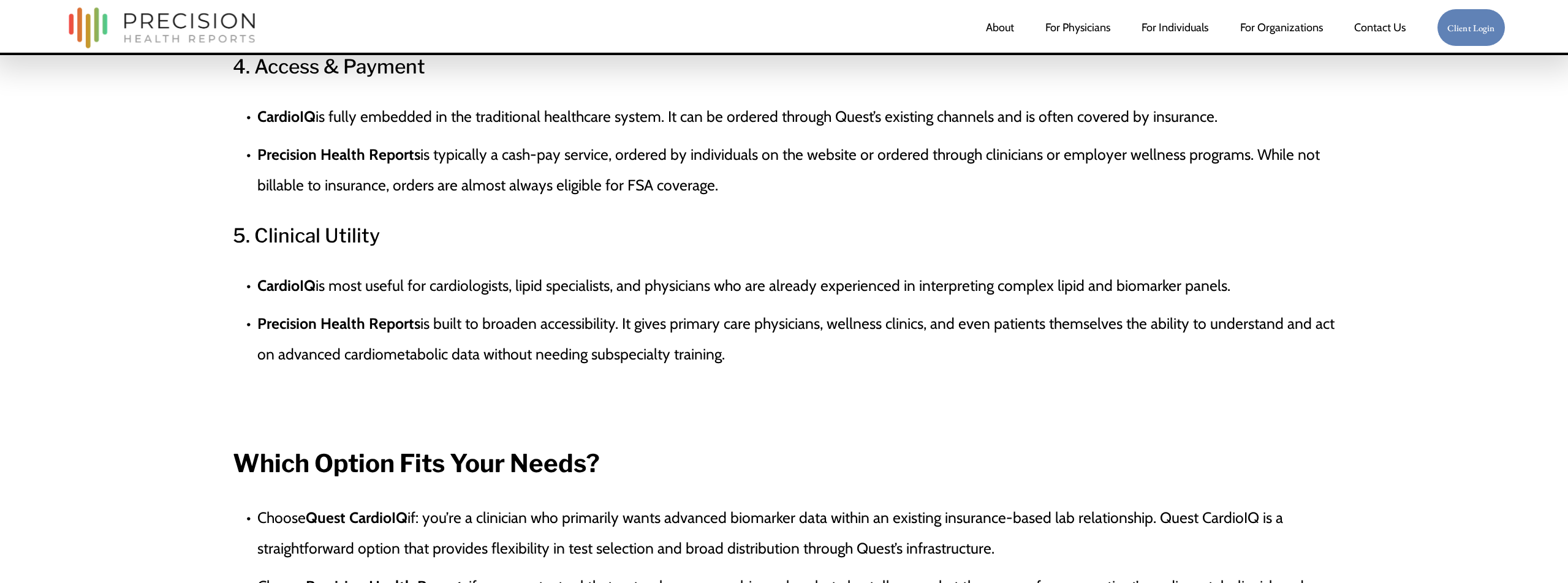
scroll to position [2324, 0]
